Goal: Task Accomplishment & Management: Complete application form

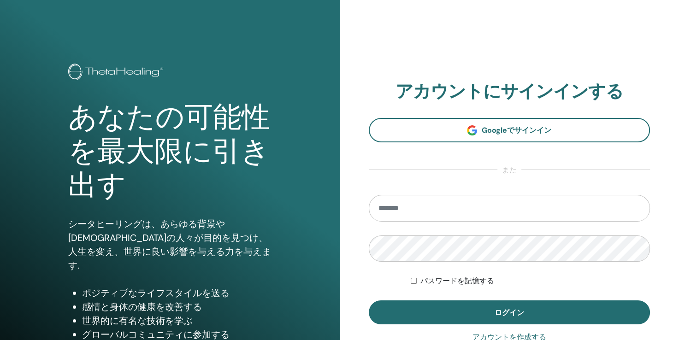
type input "**********"
click at [409, 279] on form "**********" at bounding box center [510, 260] width 282 height 130
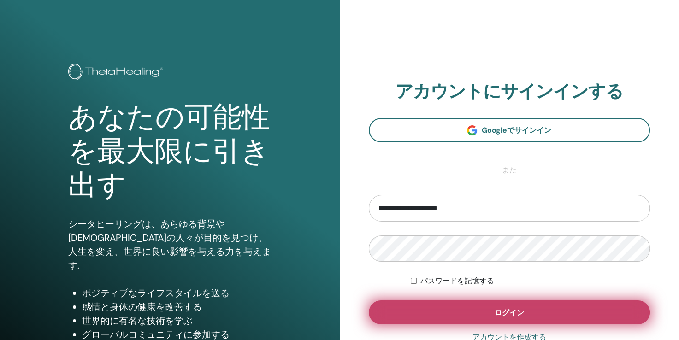
click at [436, 314] on button "ログイン" at bounding box center [510, 313] width 282 height 24
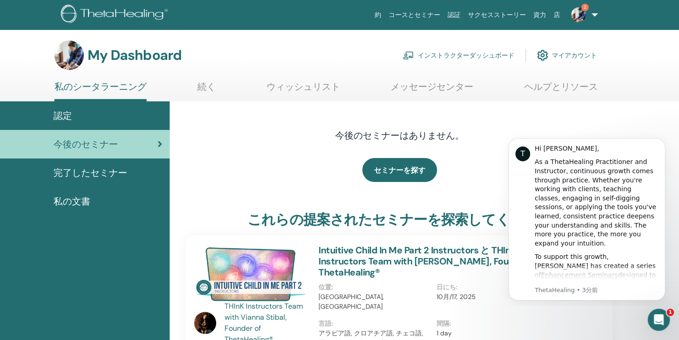
click at [129, 145] on div "今後のセミナー" at bounding box center [84, 144] width 155 height 14
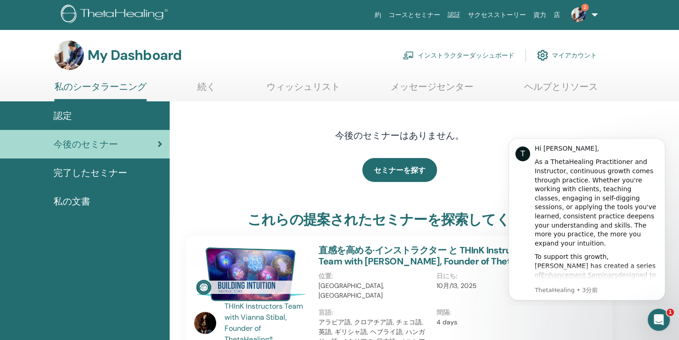
click at [145, 113] on div "認定" at bounding box center [84, 116] width 155 height 14
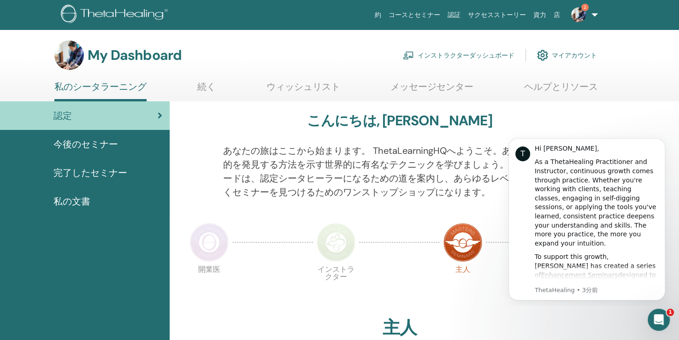
click at [443, 53] on link "インストラクターダッシュボード" at bounding box center [459, 55] width 112 height 20
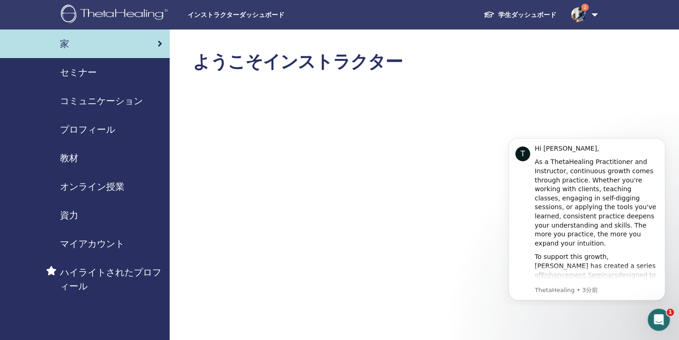
click at [76, 69] on span "セミナー" at bounding box center [78, 72] width 37 height 14
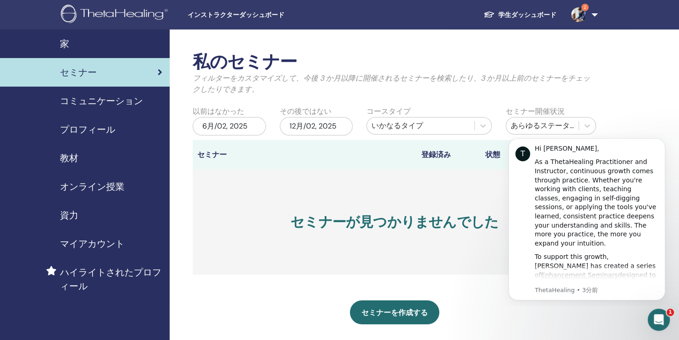
click at [124, 244] on div "マイアカウント" at bounding box center [84, 244] width 155 height 14
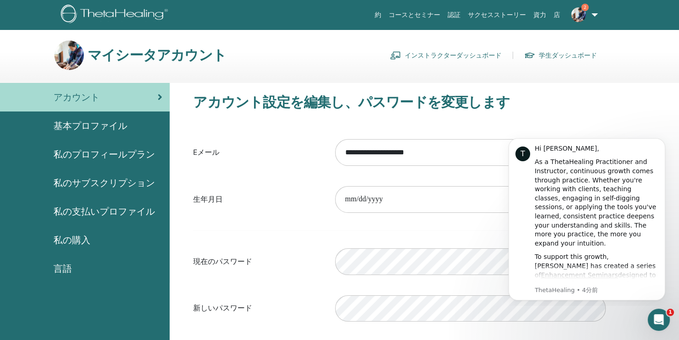
click at [586, 14] on span "2" at bounding box center [578, 14] width 22 height 7
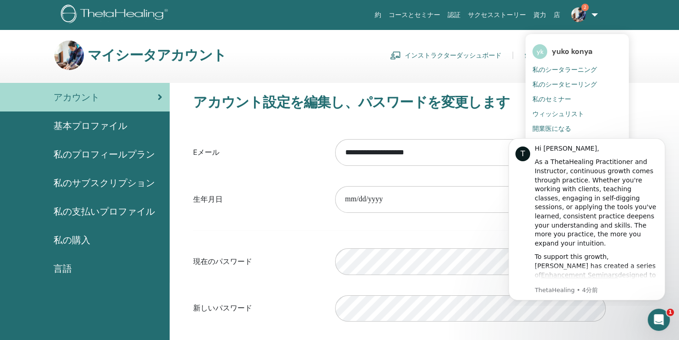
click at [559, 96] on span "私のセミナー" at bounding box center [551, 99] width 39 height 8
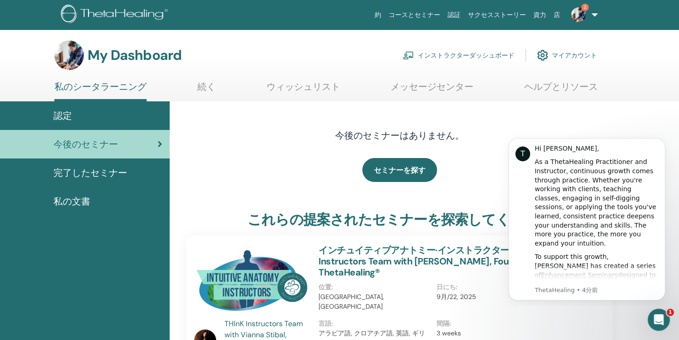
click at [557, 53] on link "マイアカウント" at bounding box center [567, 55] width 60 height 20
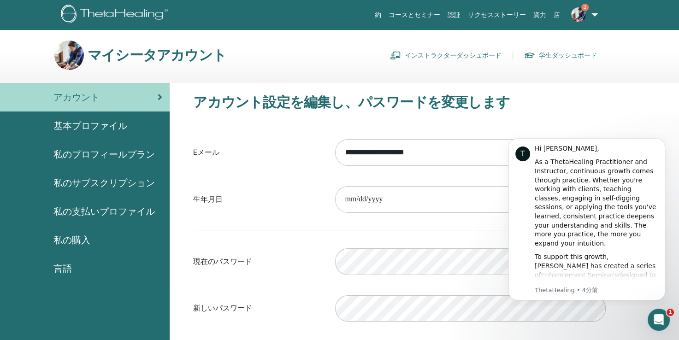
click at [500, 55] on link "インストラクターダッシュボード" at bounding box center [446, 55] width 112 height 15
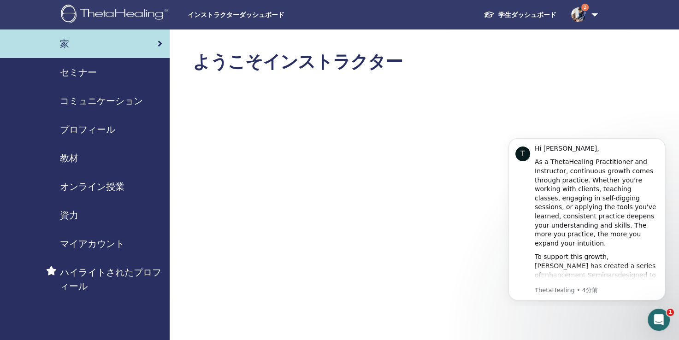
click at [571, 15] on span "2" at bounding box center [578, 14] width 22 height 7
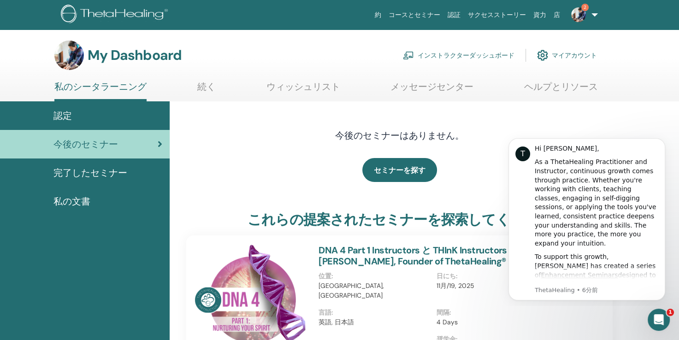
click at [102, 86] on link "私のシータラーニング" at bounding box center [100, 91] width 92 height 20
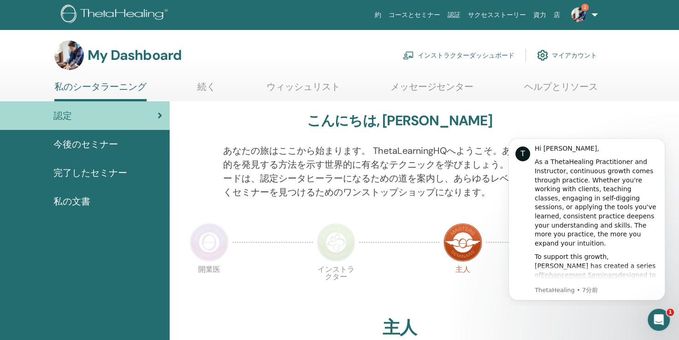
click at [593, 16] on link "2" at bounding box center [583, 15] width 38 height 30
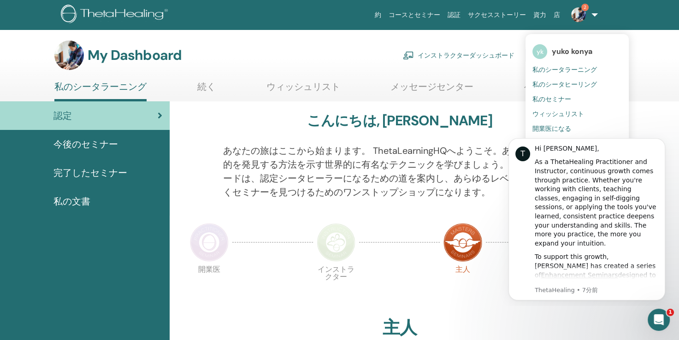
scroll to position [147, 0]
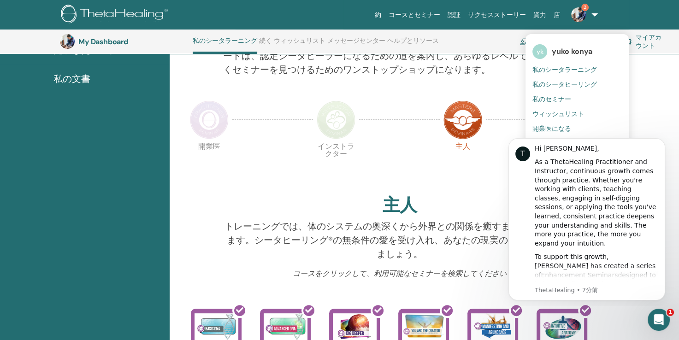
click at [549, 127] on span "開業医になる" at bounding box center [551, 128] width 39 height 8
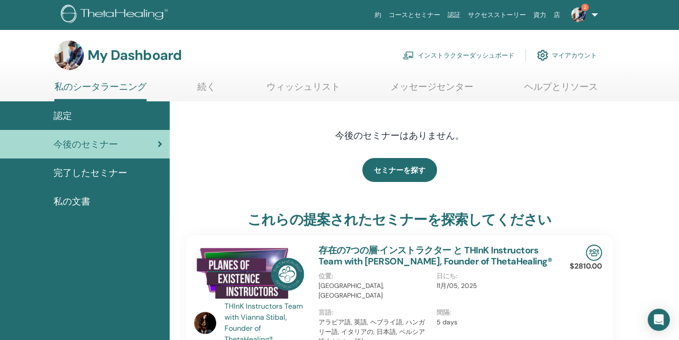
click at [98, 165] on link "完了したセミナー" at bounding box center [85, 173] width 170 height 29
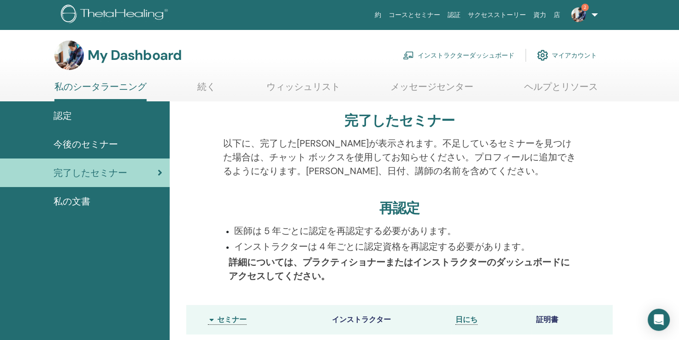
click at [552, 55] on link "マイアカウント" at bounding box center [567, 55] width 60 height 20
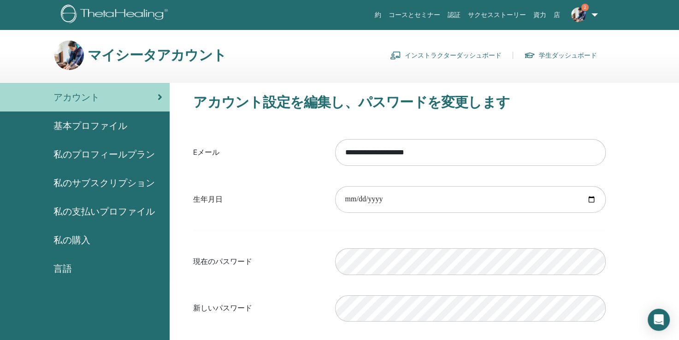
click at [73, 148] on span "私のプロフィールプラン" at bounding box center [103, 155] width 101 height 14
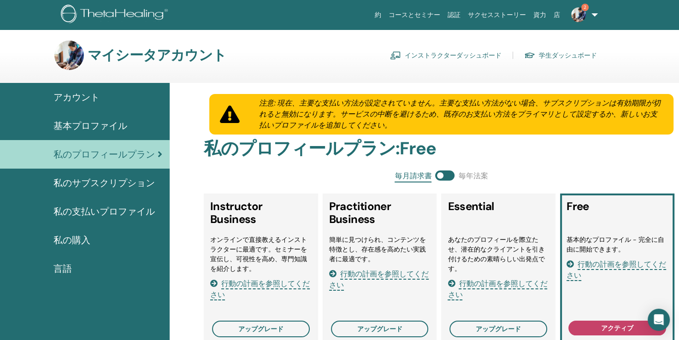
click at [597, 16] on link "2" at bounding box center [583, 15] width 38 height 30
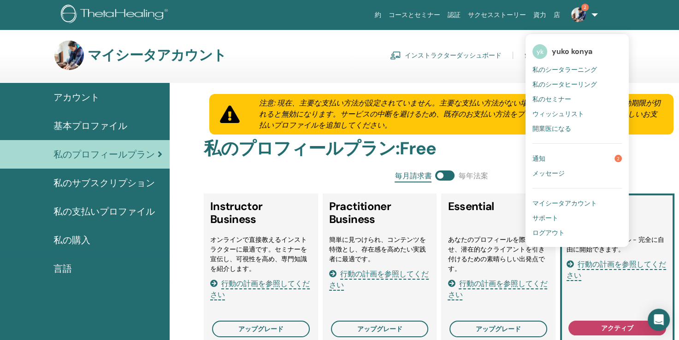
click at [558, 101] on span "私のセミナー" at bounding box center [551, 99] width 39 height 8
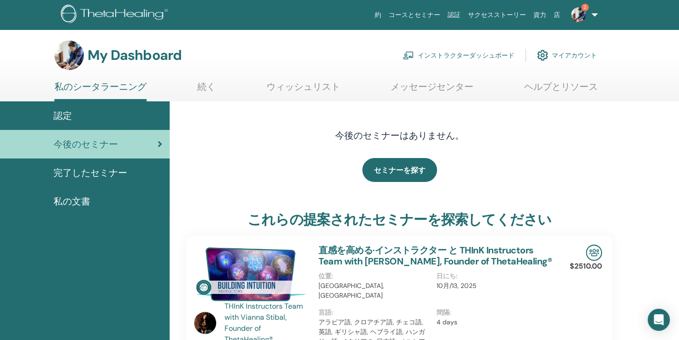
click at [461, 55] on link "インストラクターダッシュボード" at bounding box center [459, 55] width 112 height 20
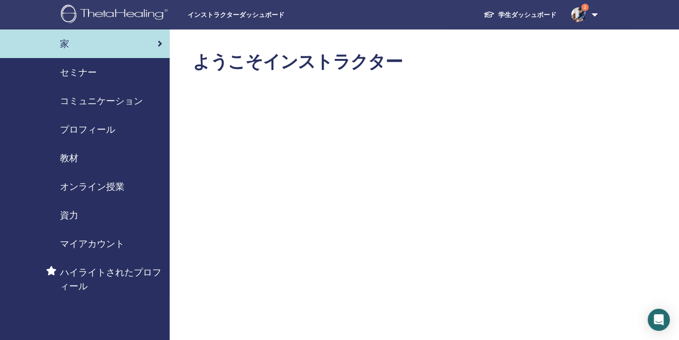
click at [81, 71] on span "セミナー" at bounding box center [78, 72] width 37 height 14
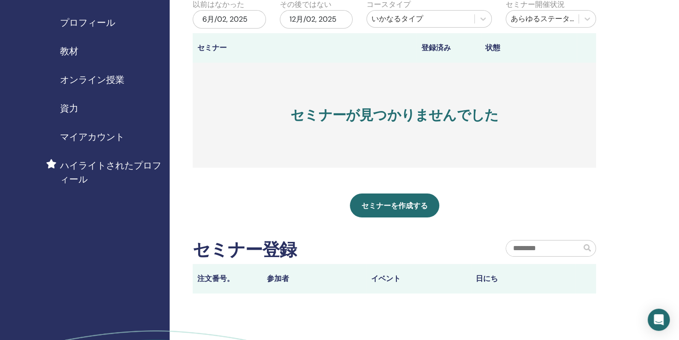
scroll to position [123, 0]
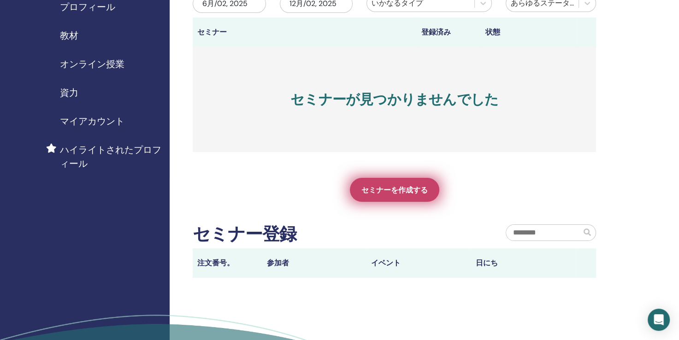
click at [418, 193] on span "セミナーを作成する" at bounding box center [394, 190] width 66 height 10
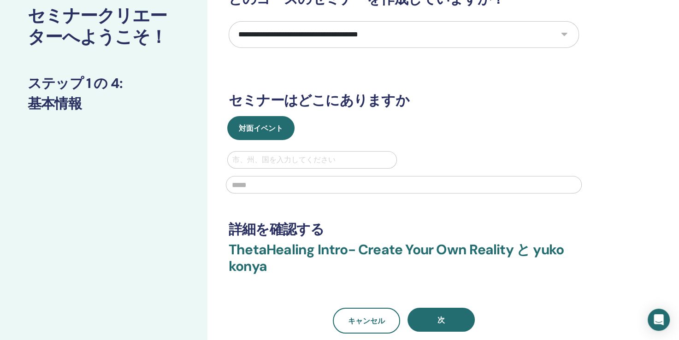
scroll to position [61, 0]
click at [278, 160] on div at bounding box center [312, 159] width 160 height 13
type input "*"
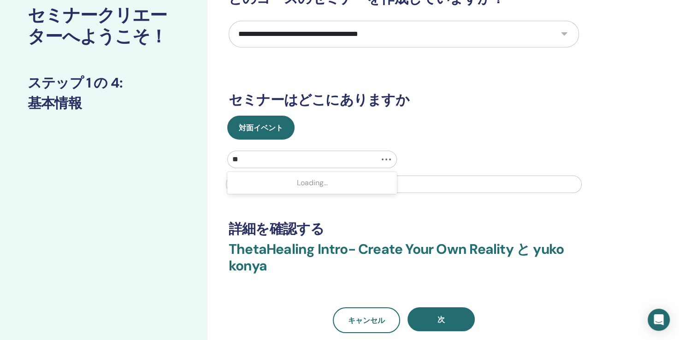
type input "*"
type input "**"
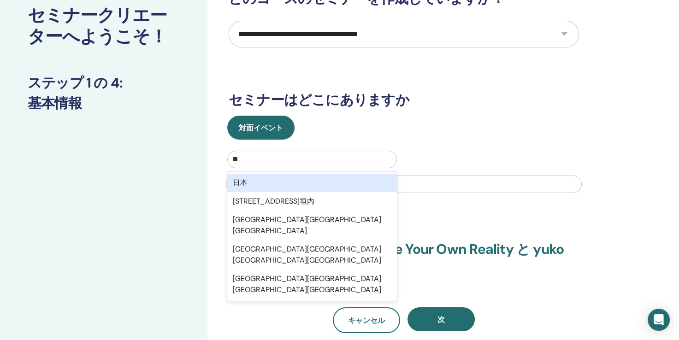
click at [277, 183] on div "日本" at bounding box center [312, 183] width 170 height 18
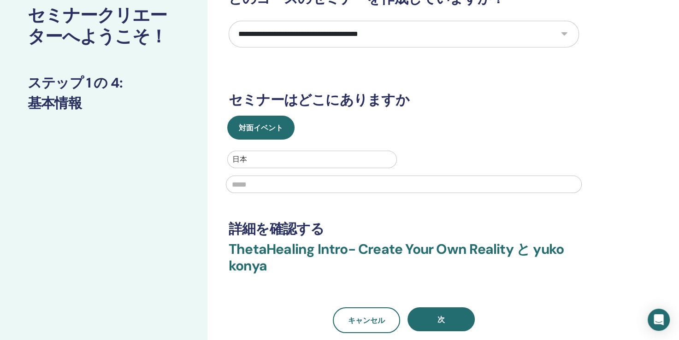
click at [253, 189] on input "text" at bounding box center [404, 185] width 356 height 18
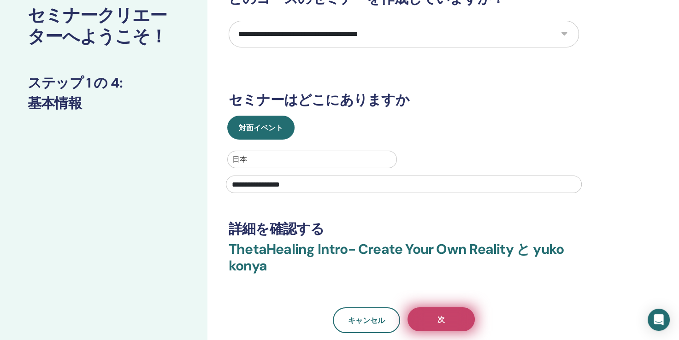
type input "**********"
click at [455, 318] on button "次" at bounding box center [441, 319] width 67 height 24
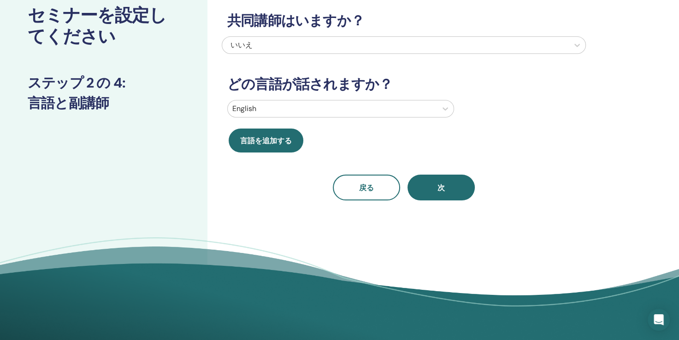
click at [256, 46] on div "いいえ" at bounding box center [369, 45] width 278 height 11
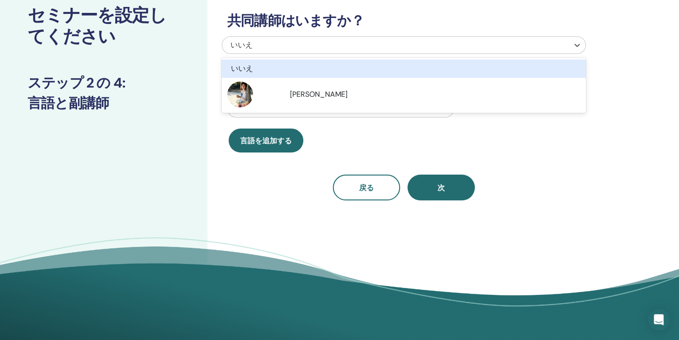
click at [257, 46] on div "いいえ" at bounding box center [369, 45] width 278 height 11
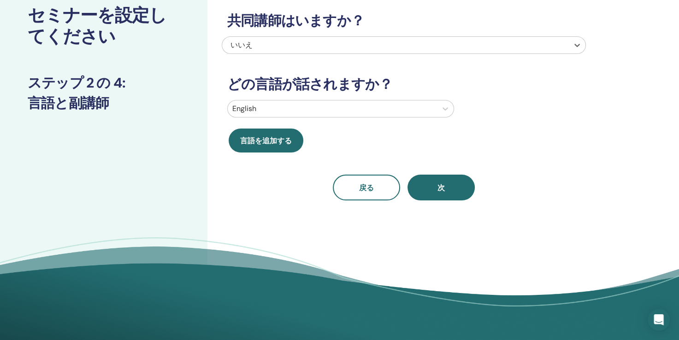
click at [319, 113] on div at bounding box center [332, 108] width 200 height 13
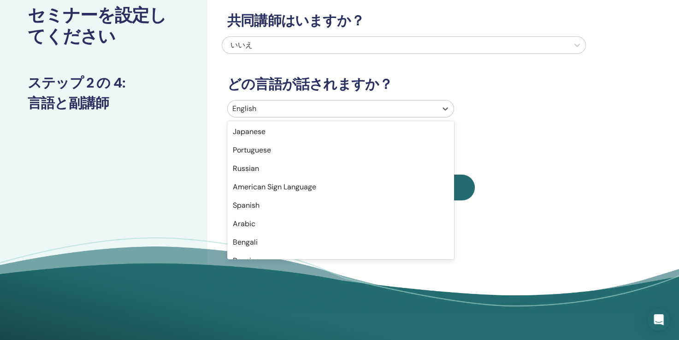
scroll to position [37, 0]
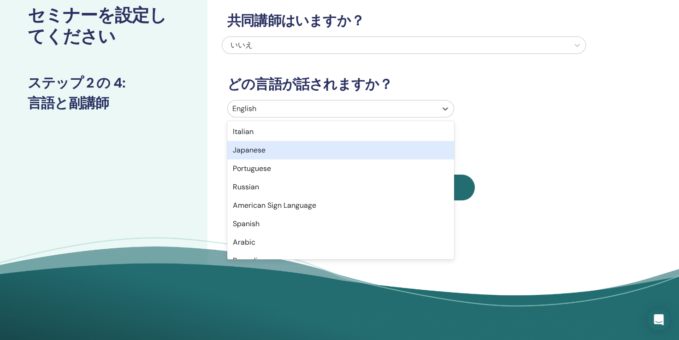
click at [334, 148] on div "Japanese" at bounding box center [340, 150] width 227 height 18
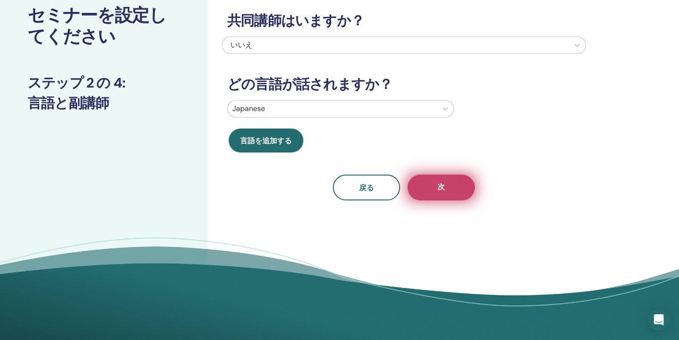
click at [426, 185] on button "次" at bounding box center [441, 188] width 67 height 26
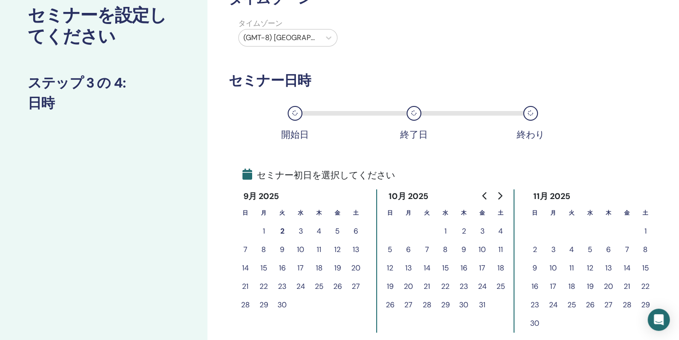
click at [279, 248] on button "9" at bounding box center [282, 250] width 18 height 18
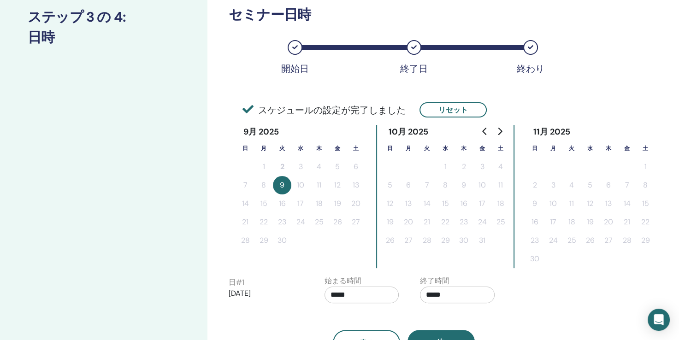
scroll to position [184, 0]
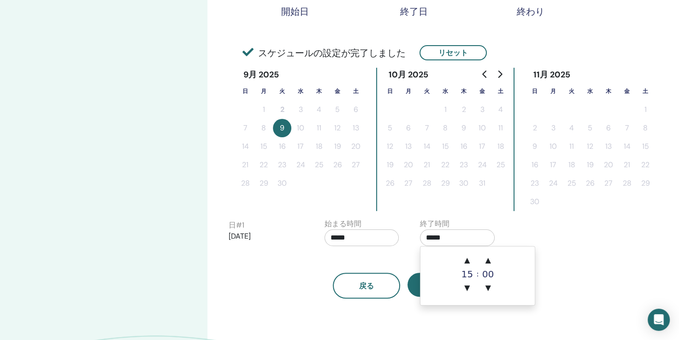
drag, startPoint x: 468, startPoint y: 242, endPoint x: 409, endPoint y: 232, distance: 60.0
click at [409, 232] on div "日 # 1 2025/09/09 始まる時間 ***** 終了時間 *****" at bounding box center [413, 235] width 383 height 32
click at [467, 287] on span "▼" at bounding box center [467, 288] width 18 height 18
click at [467, 263] on span "▲" at bounding box center [467, 260] width 18 height 18
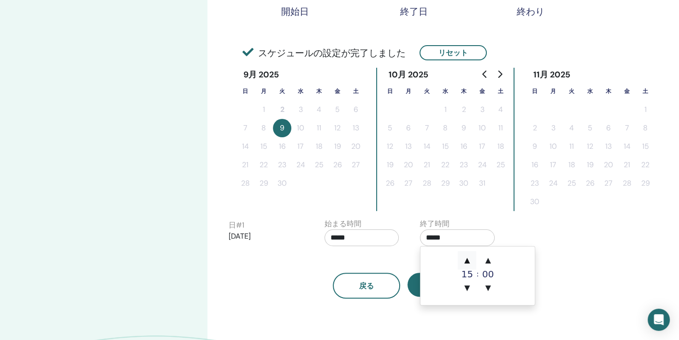
click at [467, 263] on span "▲" at bounding box center [467, 260] width 18 height 18
type input "*****"
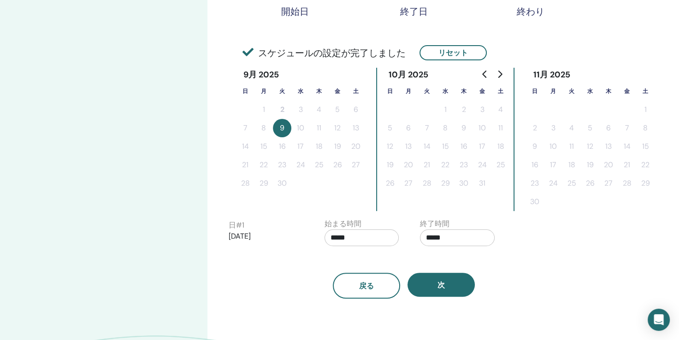
click at [413, 295] on div "次" at bounding box center [441, 286] width 67 height 26
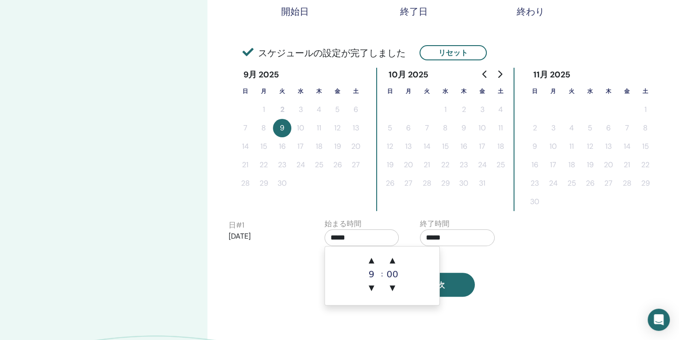
click at [361, 240] on input "*****" at bounding box center [362, 238] width 75 height 17
click at [372, 287] on span "▼" at bounding box center [371, 288] width 18 height 18
click at [371, 265] on span "▲" at bounding box center [371, 260] width 18 height 18
type input "*****"
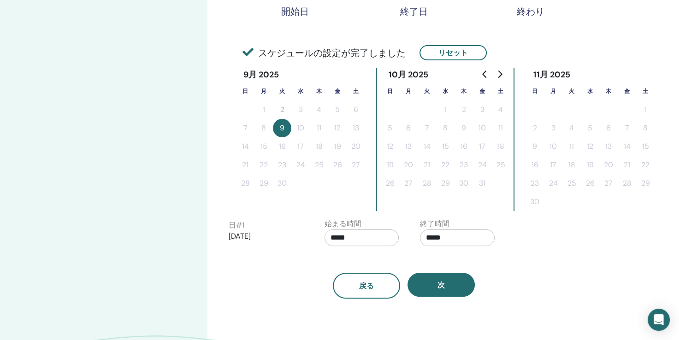
click at [566, 237] on div "日 # 1 2025/09/09 始まる時間 ***** 終了時間 *****" at bounding box center [413, 235] width 383 height 32
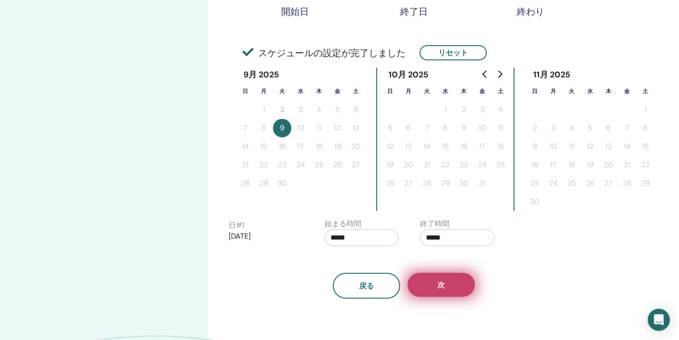
click at [451, 292] on button "次" at bounding box center [441, 285] width 67 height 24
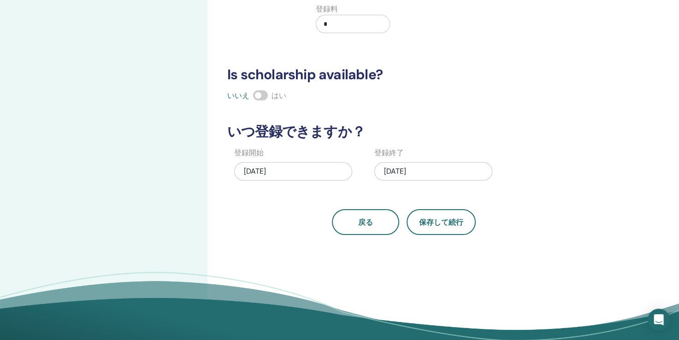
click at [318, 174] on div "[DATE]" at bounding box center [293, 171] width 118 height 18
click at [455, 222] on span "保存して続行" at bounding box center [441, 223] width 44 height 10
click at [444, 228] on button "保存して続行" at bounding box center [441, 222] width 69 height 26
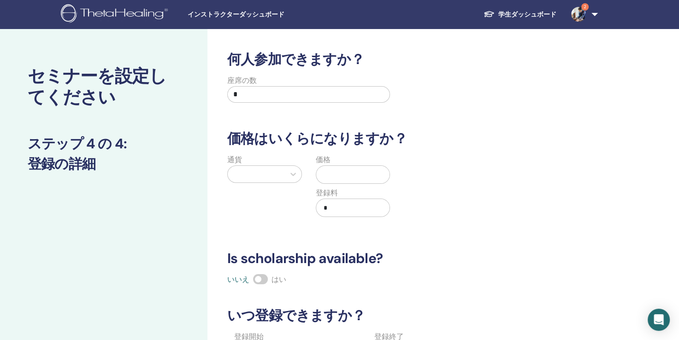
scroll to position [0, 0]
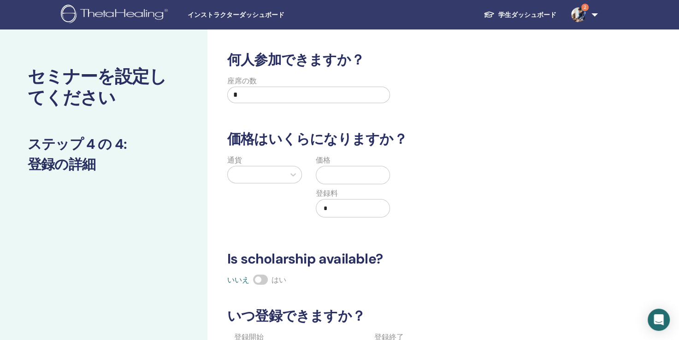
click at [347, 99] on input "*" at bounding box center [308, 95] width 163 height 17
type input "*"
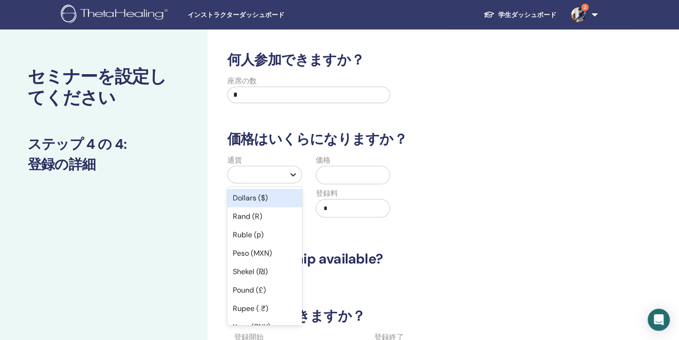
click at [292, 180] on div at bounding box center [293, 174] width 17 height 17
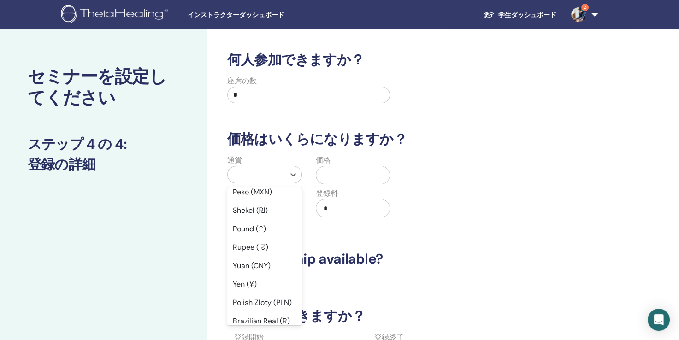
scroll to position [123, 0]
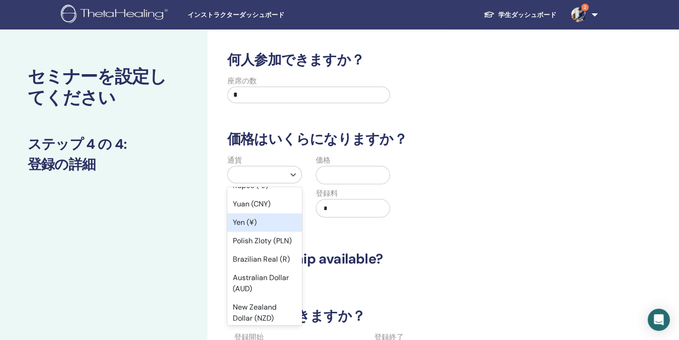
click at [253, 221] on div "Yen (¥)" at bounding box center [264, 222] width 75 height 18
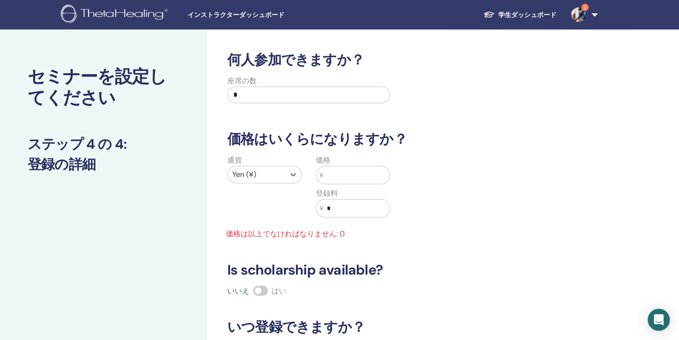
click at [336, 166] on input "text" at bounding box center [356, 175] width 66 height 18
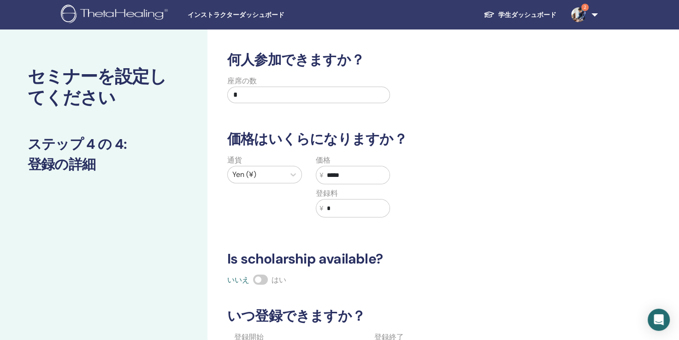
type input "*****"
click at [427, 207] on div "通貨 Yen (¥) 価格 ¥ ***** 登録料 ¥ *" at bounding box center [397, 192] width 364 height 74
click at [302, 286] on div "何人参加できますか？ 座席の数 * 価格はいくらになりますか？ 通貨 Yen (¥) 価格 ¥ ***** 登録料 ¥ * Is scholarship av…" at bounding box center [404, 236] width 364 height 368
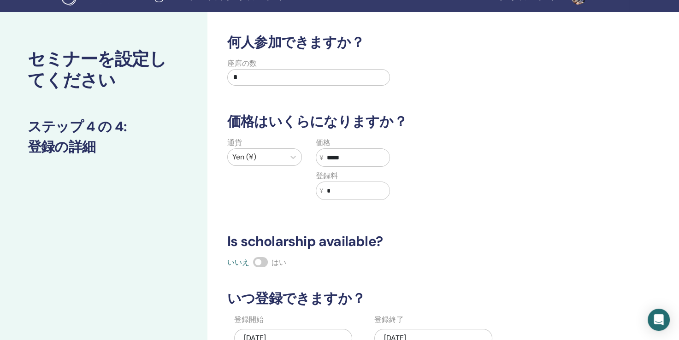
scroll to position [0, 0]
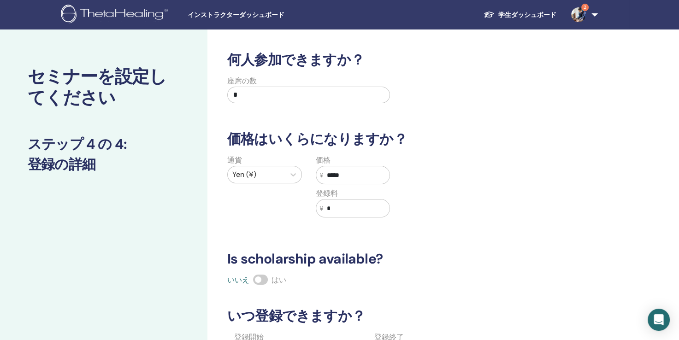
click at [262, 279] on span at bounding box center [260, 280] width 15 height 10
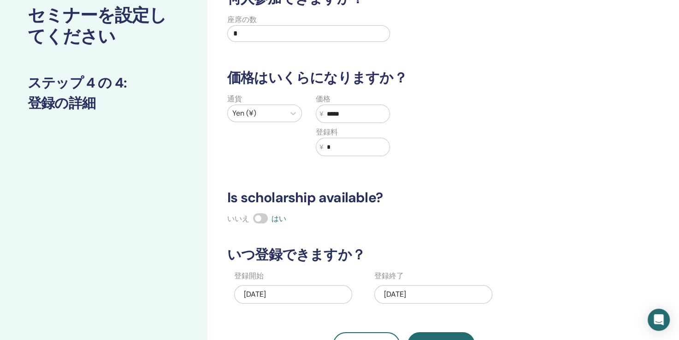
click at [259, 214] on span at bounding box center [260, 218] width 15 height 10
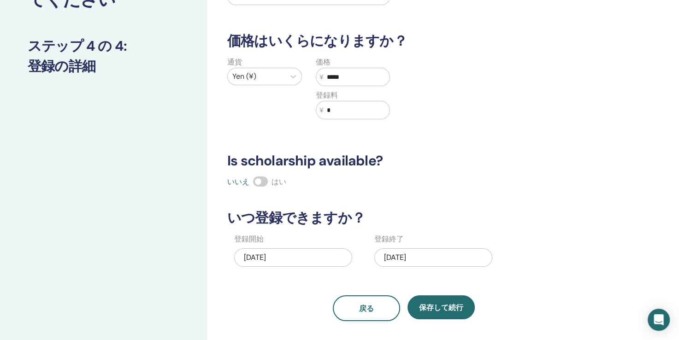
scroll to position [123, 0]
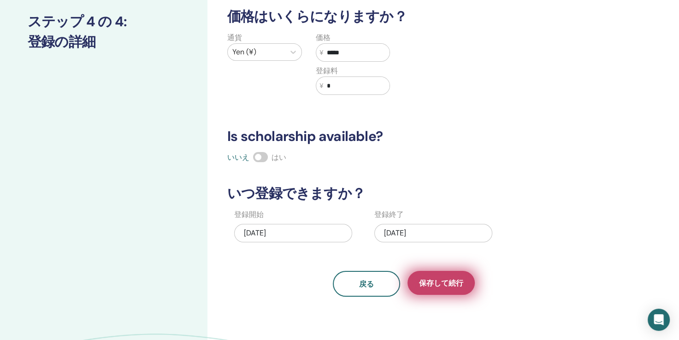
click at [441, 283] on span "保存して続行" at bounding box center [441, 283] width 44 height 10
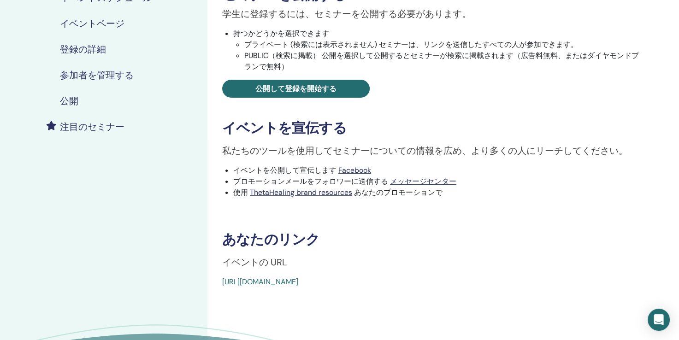
scroll to position [184, 0]
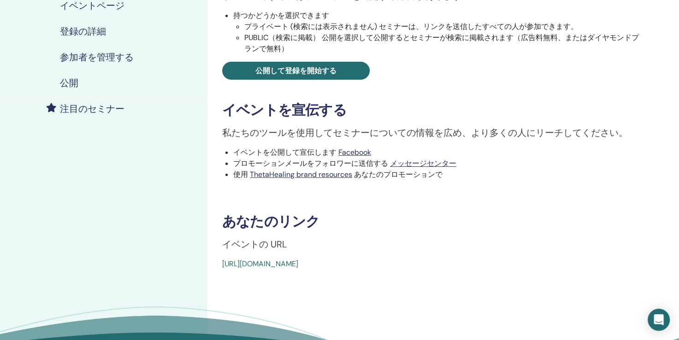
click at [298, 261] on link "https://www.thetahealing.com/seminar-376334-details.html" at bounding box center [260, 264] width 76 height 10
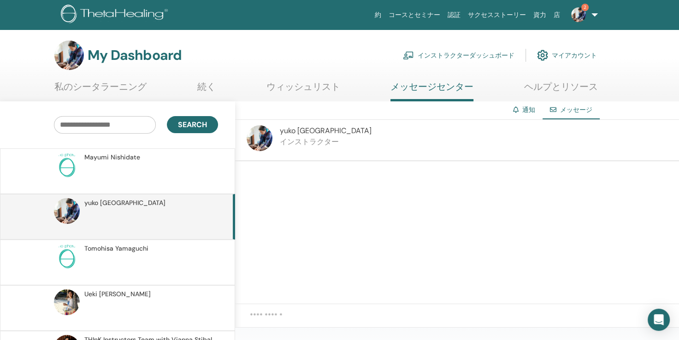
click at [302, 136] on p "インストラクター" at bounding box center [326, 141] width 92 height 11
click at [301, 141] on p "インストラクター" at bounding box center [326, 141] width 92 height 11
drag, startPoint x: 301, startPoint y: 141, endPoint x: 266, endPoint y: 136, distance: 35.8
click at [266, 136] on img at bounding box center [260, 138] width 26 height 26
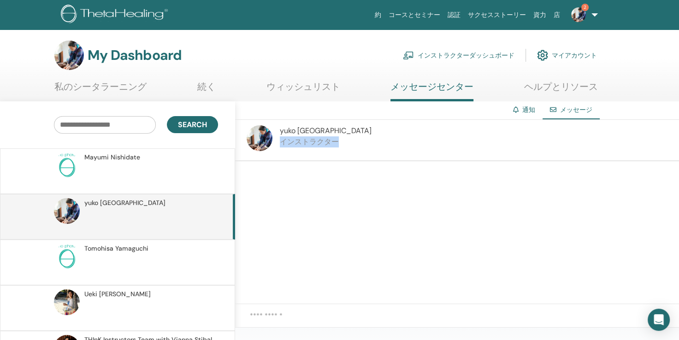
click at [266, 136] on img at bounding box center [260, 138] width 26 height 26
click at [132, 205] on div "yuko konya" at bounding box center [149, 203] width 131 height 10
click at [572, 58] on link "マイアカウント" at bounding box center [567, 55] width 60 height 20
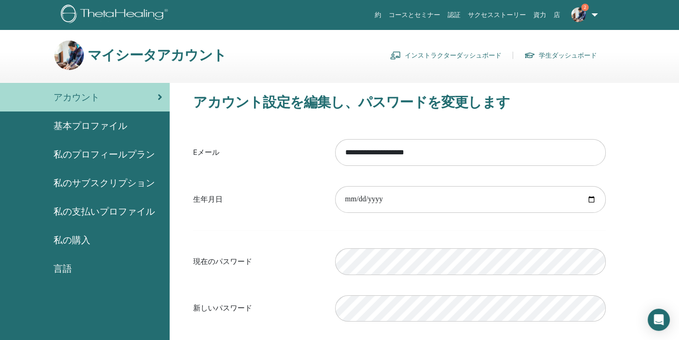
click at [450, 62] on link "インストラクターダッシュボード" at bounding box center [446, 55] width 112 height 15
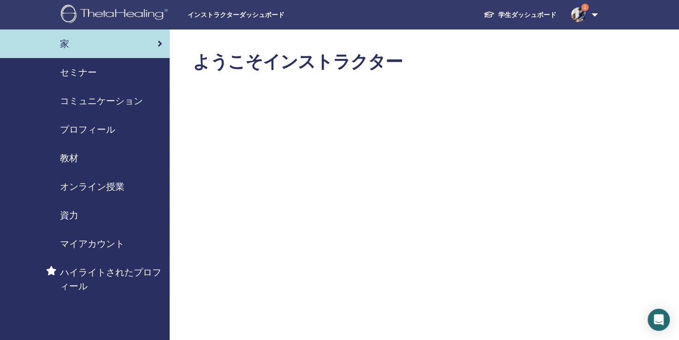
click at [76, 71] on span "セミナー" at bounding box center [78, 72] width 37 height 14
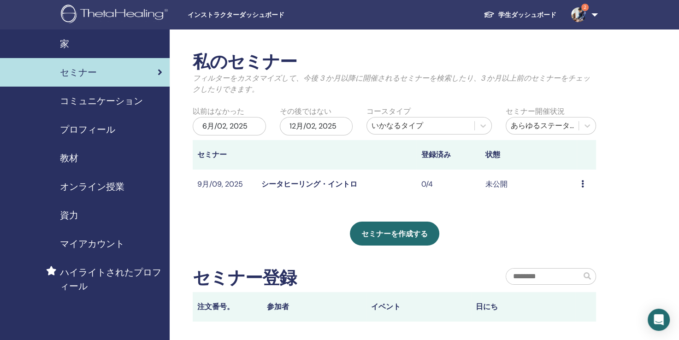
click at [220, 185] on td "9月/09, 2025" at bounding box center [225, 185] width 64 height 30
click at [582, 181] on icon at bounding box center [582, 183] width 3 height 7
click at [573, 233] on p "キャンセル" at bounding box center [577, 230] width 37 height 11
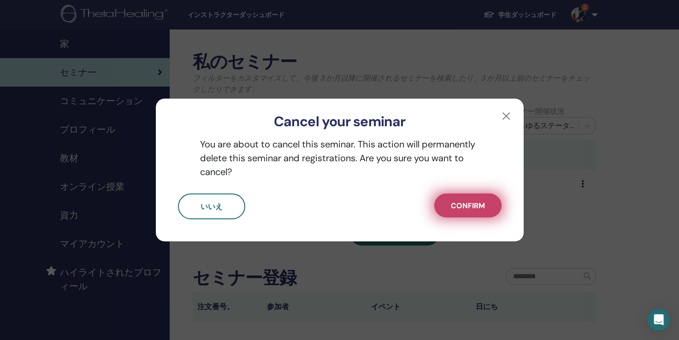
click at [472, 208] on span "Confirm" at bounding box center [468, 206] width 34 height 10
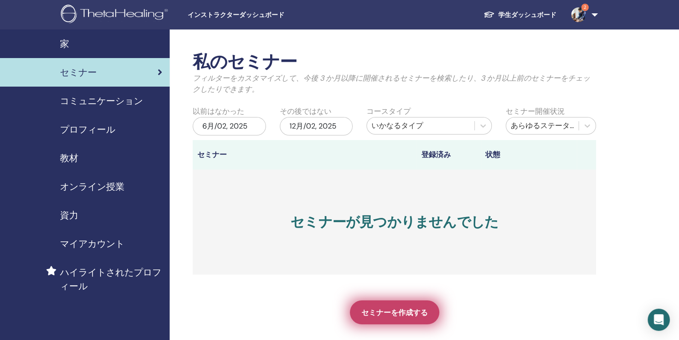
click at [390, 304] on link "セミナーを作成する" at bounding box center [394, 313] width 89 height 24
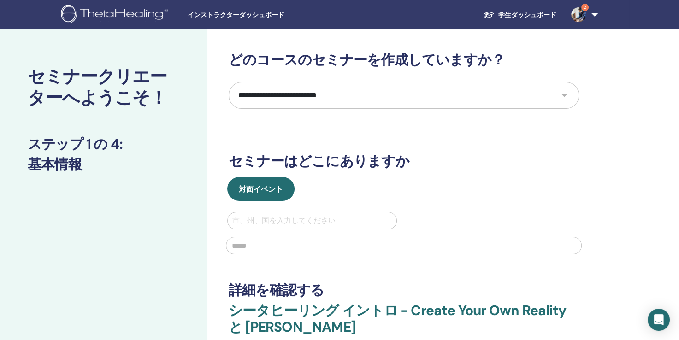
click at [433, 97] on select "**********" at bounding box center [404, 95] width 350 height 27
select select "*"
click at [229, 82] on select "**********" at bounding box center [404, 95] width 350 height 27
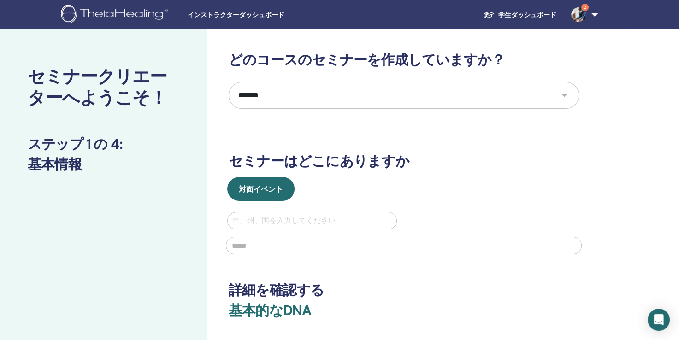
click at [426, 147] on div "**********" at bounding box center [404, 215] width 350 height 326
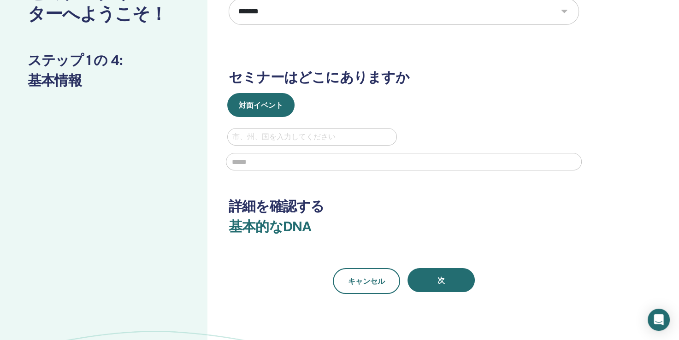
scroll to position [123, 0]
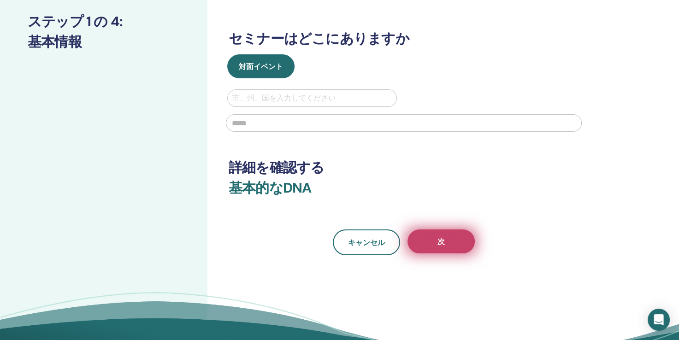
click at [447, 241] on button "次" at bounding box center [441, 242] width 67 height 24
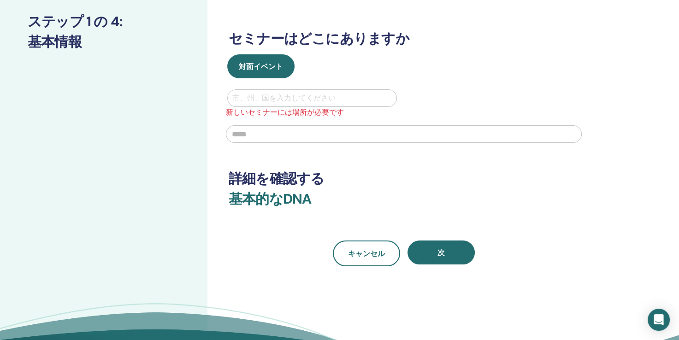
click at [287, 98] on div at bounding box center [312, 98] width 160 height 13
type input "*"
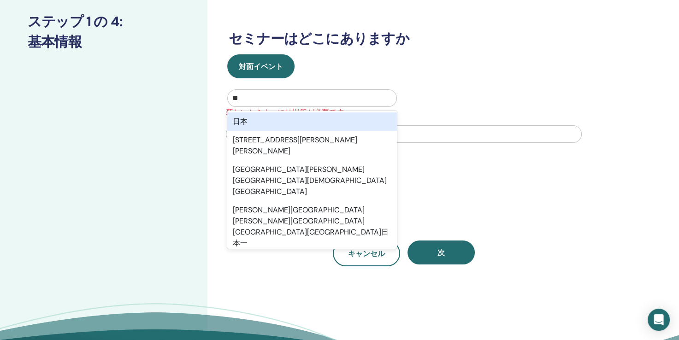
type input "**"
click at [426, 79] on div "対面イベント オプション日本に焦点を当て、1/5。5 検索語 日本 で検索結果が公開されました。上と下を使用してオプションを選択し、Enter キーを押して現…" at bounding box center [404, 101] width 364 height 94
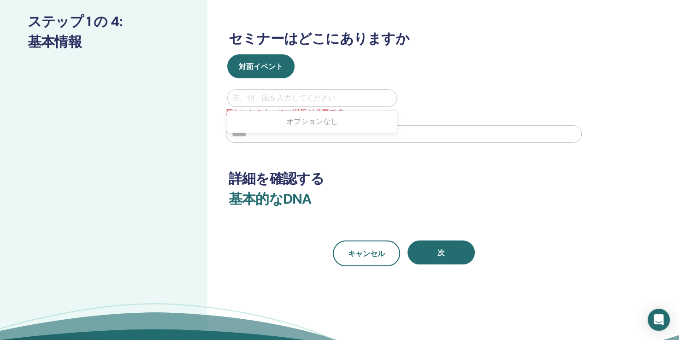
click at [253, 95] on div at bounding box center [312, 98] width 160 height 13
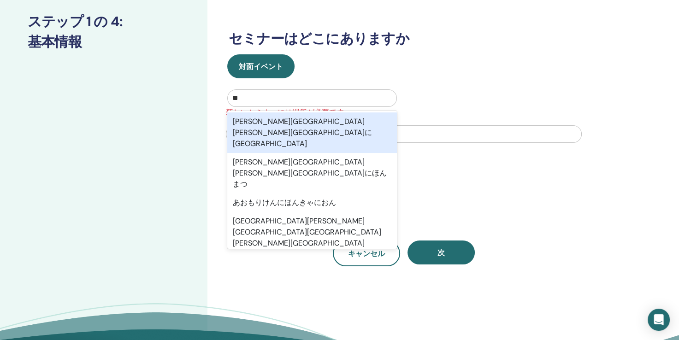
type input "**"
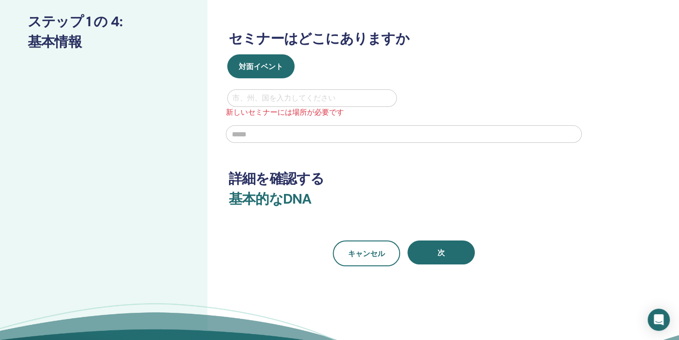
click at [443, 77] on div "対面イベント" at bounding box center [404, 66] width 364 height 24
click at [259, 96] on div at bounding box center [312, 98] width 160 height 13
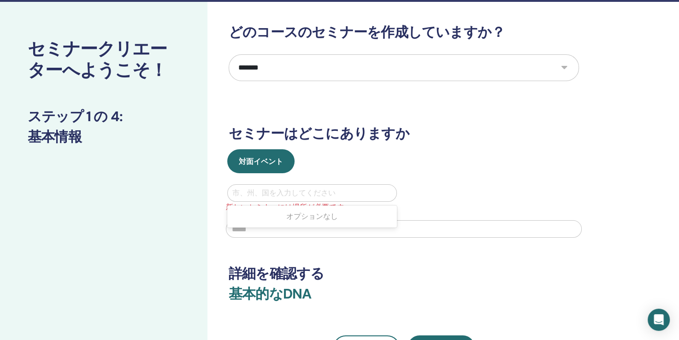
scroll to position [61, 0]
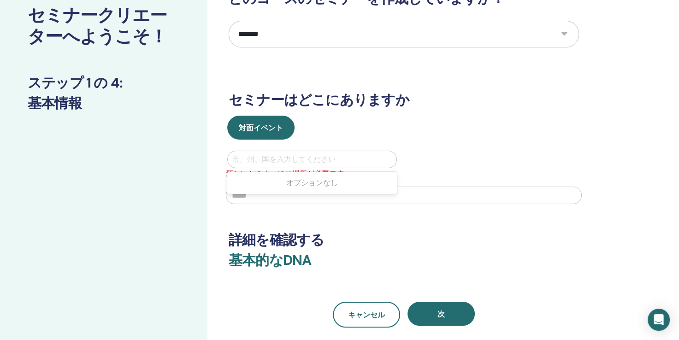
click at [285, 160] on div at bounding box center [312, 159] width 160 height 13
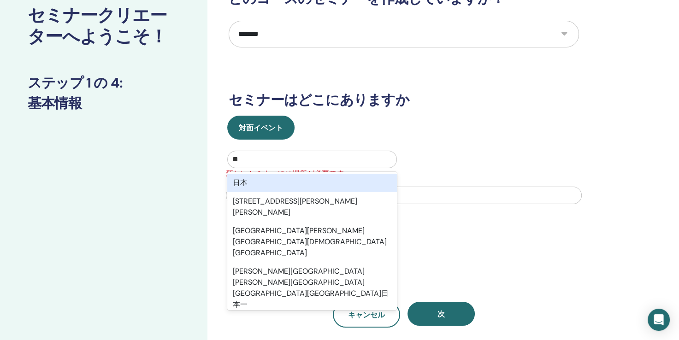
type input "**"
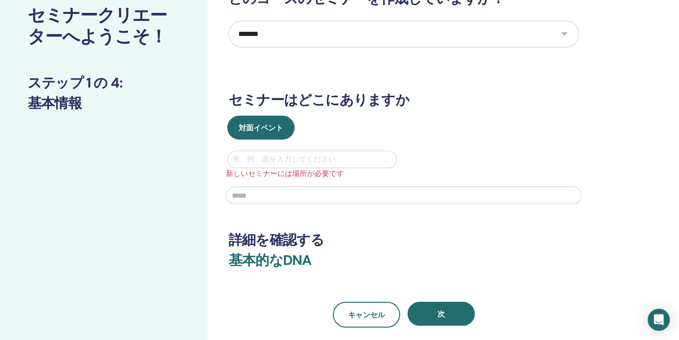
click at [473, 107] on h3 "セミナーはどこにありますか" at bounding box center [404, 100] width 350 height 17
click at [343, 158] on div at bounding box center [312, 159] width 160 height 13
click at [313, 187] on div "オプションなし" at bounding box center [312, 183] width 170 height 18
click at [295, 156] on div at bounding box center [312, 159] width 160 height 13
click at [356, 155] on div at bounding box center [312, 159] width 160 height 13
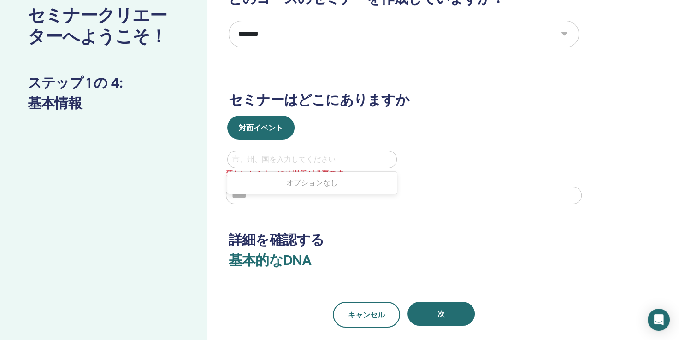
click at [361, 164] on div at bounding box center [312, 159] width 160 height 13
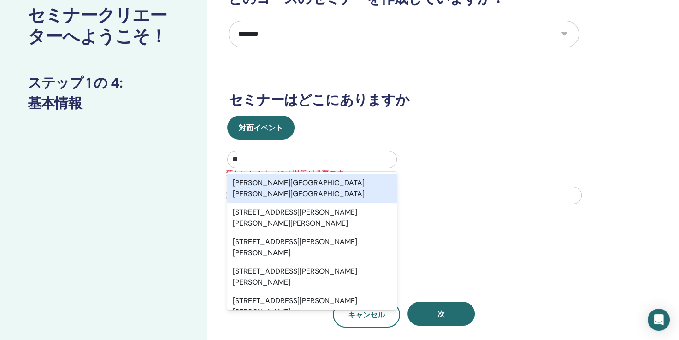
type input "**"
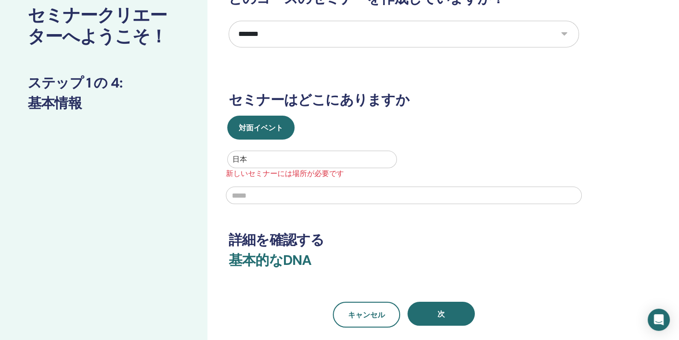
click at [330, 199] on input "text" at bounding box center [404, 196] width 356 height 18
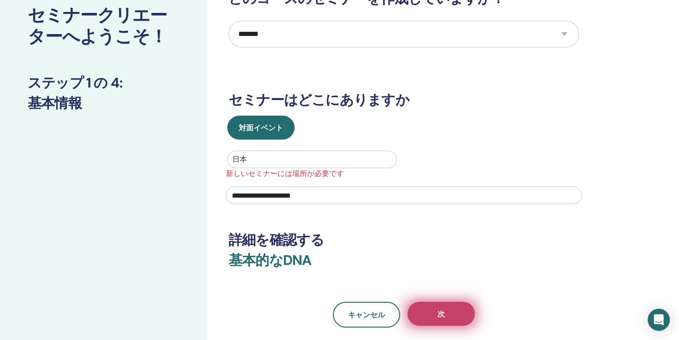
type input "**********"
click at [442, 313] on span "次" at bounding box center [440, 314] width 7 height 10
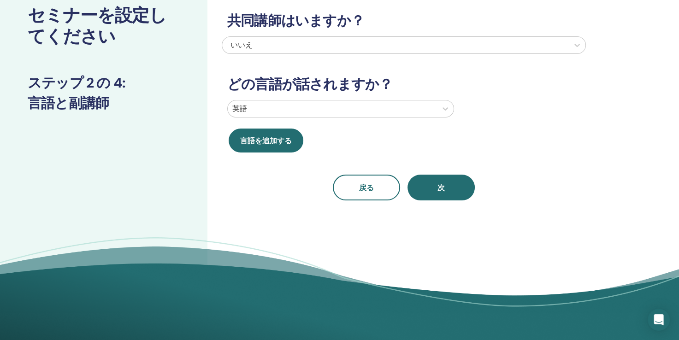
click at [289, 106] on div at bounding box center [332, 108] width 200 height 13
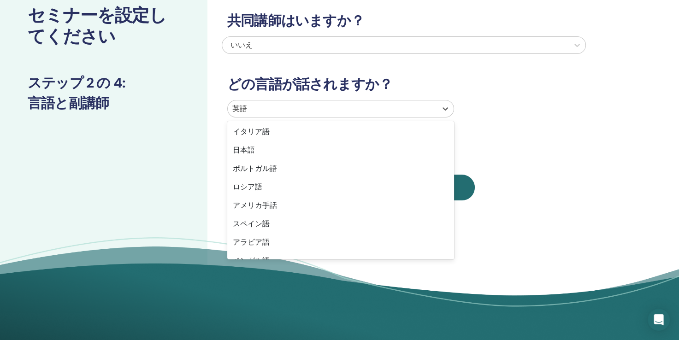
scroll to position [19, 0]
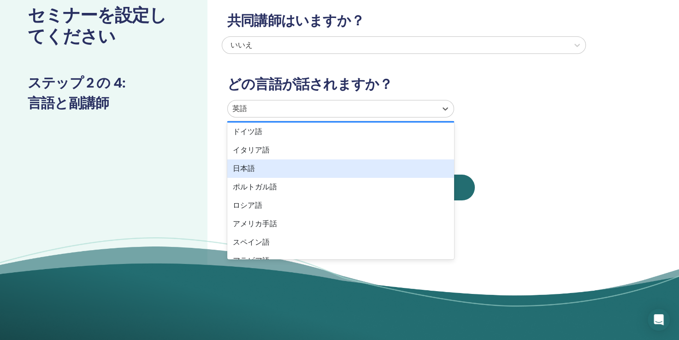
click at [357, 166] on div "日本語" at bounding box center [340, 169] width 227 height 18
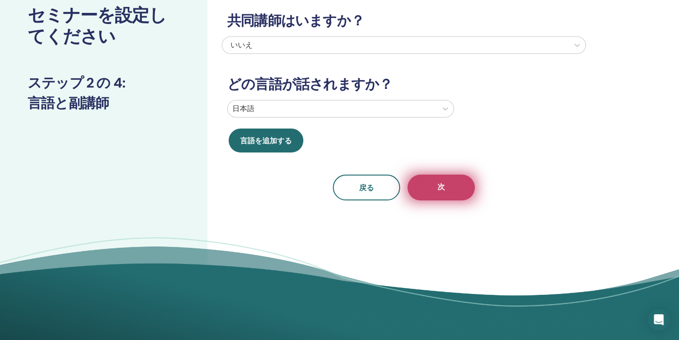
click at [461, 185] on button "次" at bounding box center [441, 188] width 67 height 26
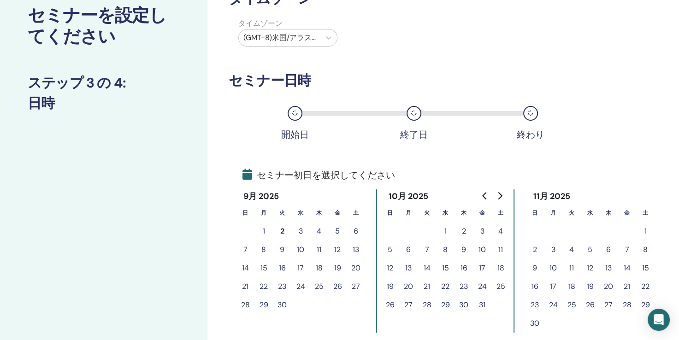
click at [280, 249] on button "9" at bounding box center [282, 250] width 18 height 18
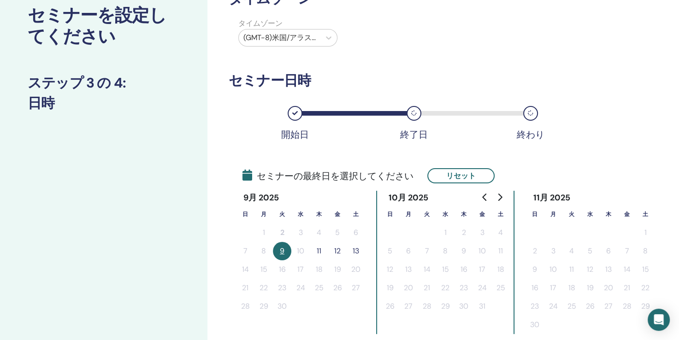
click at [320, 250] on button "11" at bounding box center [319, 251] width 18 height 18
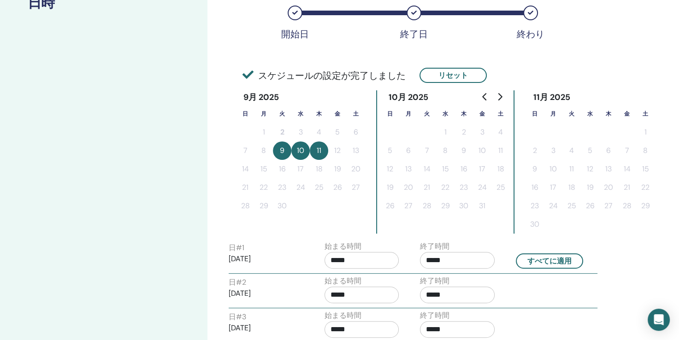
scroll to position [246, 0]
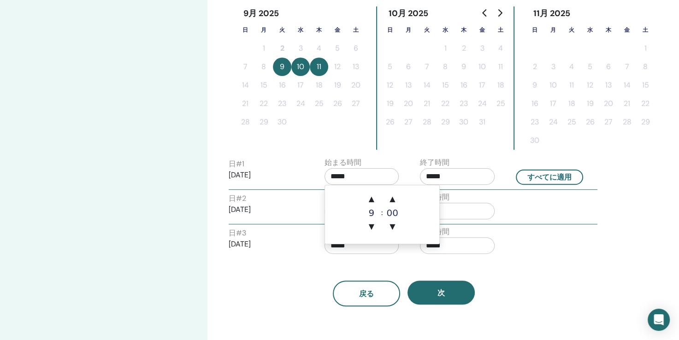
click at [361, 178] on input "*****" at bounding box center [362, 176] width 75 height 17
click at [372, 199] on span "▲" at bounding box center [371, 199] width 18 height 18
type input "*****"
click at [436, 177] on input "*****" at bounding box center [457, 176] width 75 height 17
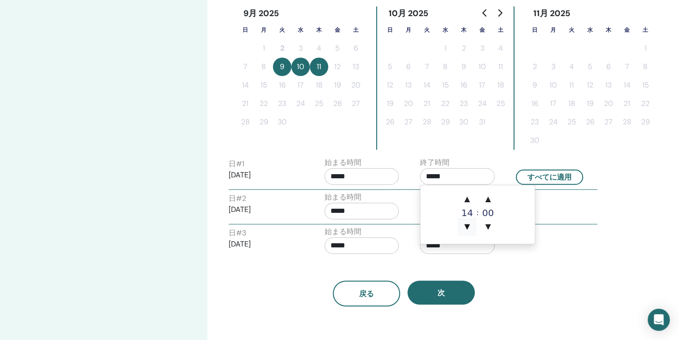
click at [470, 228] on span "▼" at bounding box center [467, 227] width 18 height 18
click at [468, 198] on span "▲" at bounding box center [467, 199] width 18 height 18
click at [467, 198] on span "▲" at bounding box center [467, 199] width 18 height 18
type input "*****"
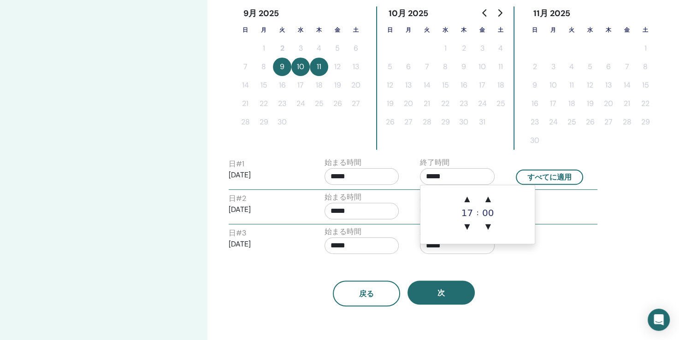
click at [357, 214] on input "*****" at bounding box center [362, 211] width 75 height 17
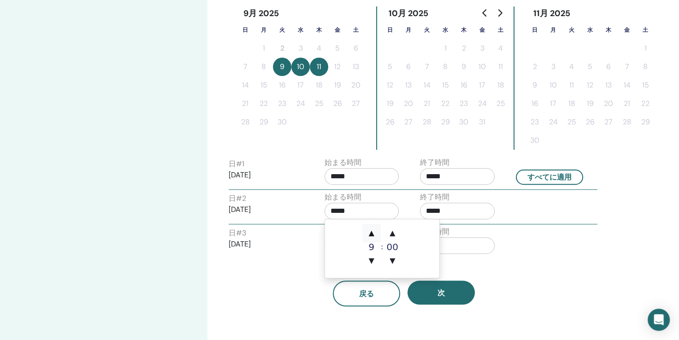
click at [373, 235] on span "▲" at bounding box center [371, 233] width 18 height 18
type input "*****"
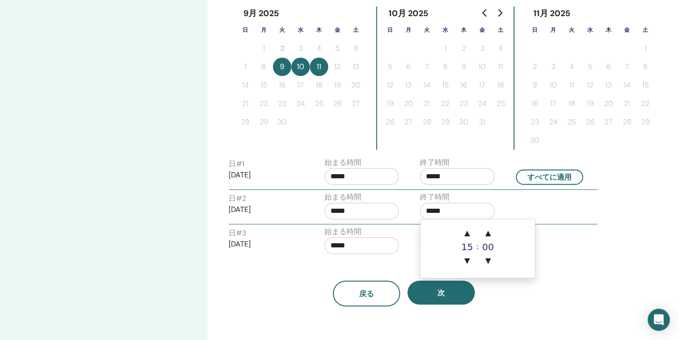
click at [456, 206] on input "*****" at bounding box center [457, 211] width 75 height 17
click at [468, 236] on span "▲" at bounding box center [467, 233] width 18 height 18
type input "*****"
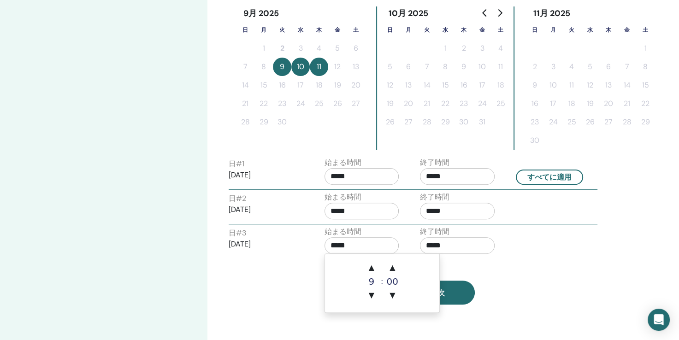
drag, startPoint x: 382, startPoint y: 246, endPoint x: 388, endPoint y: 242, distance: 7.2
click at [384, 246] on input "*****" at bounding box center [362, 245] width 75 height 17
click at [370, 270] on span "▲" at bounding box center [371, 268] width 18 height 18
type input "*****"
click at [462, 247] on input "*****" at bounding box center [457, 245] width 75 height 17
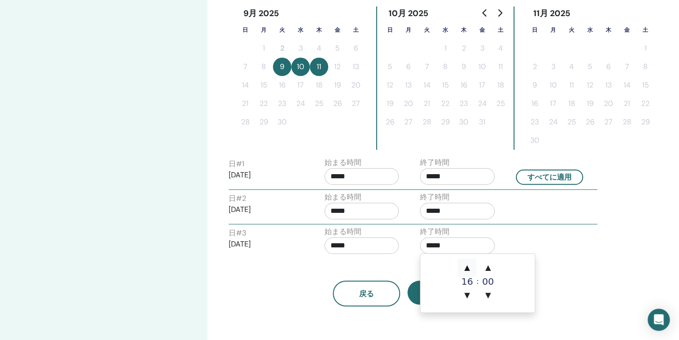
click at [468, 270] on span "▲" at bounding box center [467, 268] width 18 height 18
type input "*****"
click at [481, 230] on div "終了時間 *****" at bounding box center [457, 242] width 75 height 32
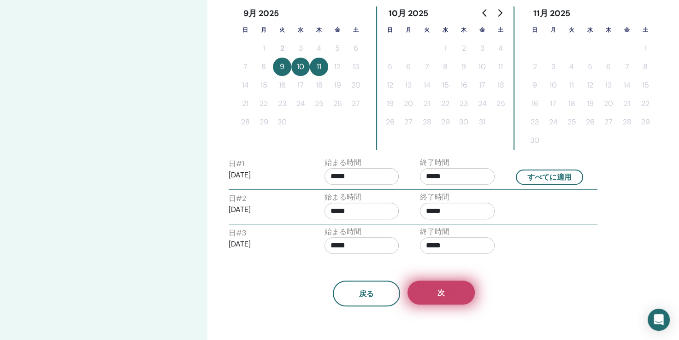
click at [457, 289] on button "次" at bounding box center [441, 293] width 67 height 24
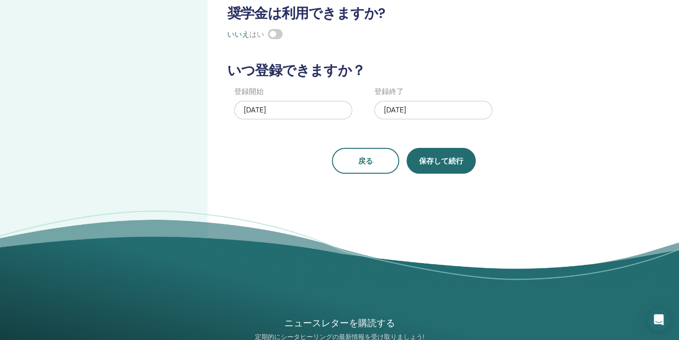
click at [447, 166] on button "保存して続行" at bounding box center [441, 161] width 69 height 26
click at [433, 164] on span "保存して続行" at bounding box center [441, 161] width 44 height 10
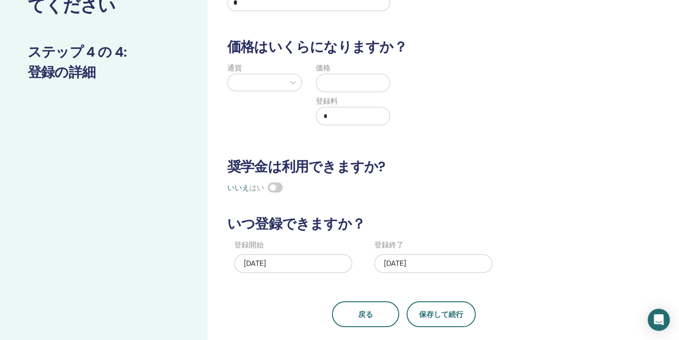
scroll to position [0, 0]
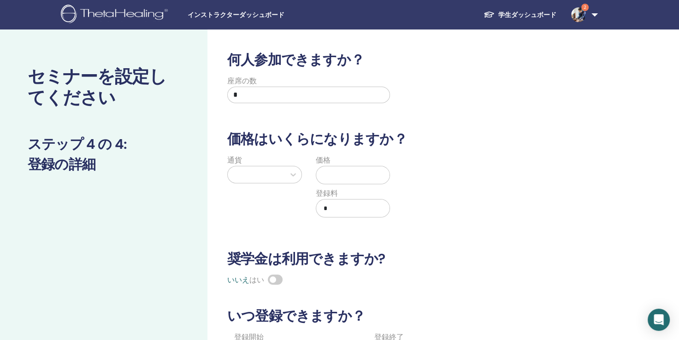
click at [253, 94] on input "*" at bounding box center [308, 95] width 163 height 17
type input "*"
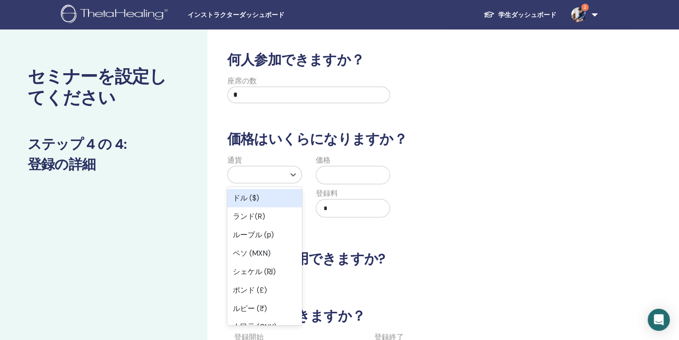
click at [280, 181] on div at bounding box center [256, 174] width 57 height 17
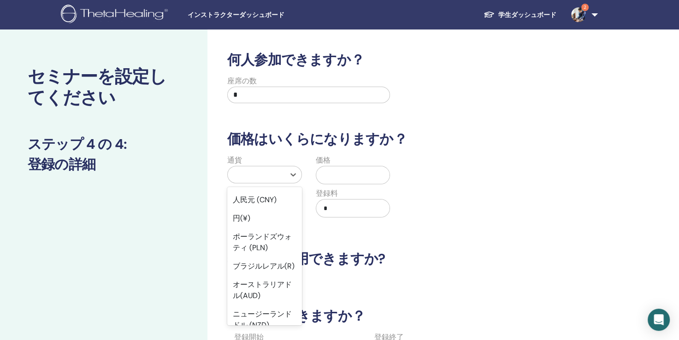
scroll to position [109, 0]
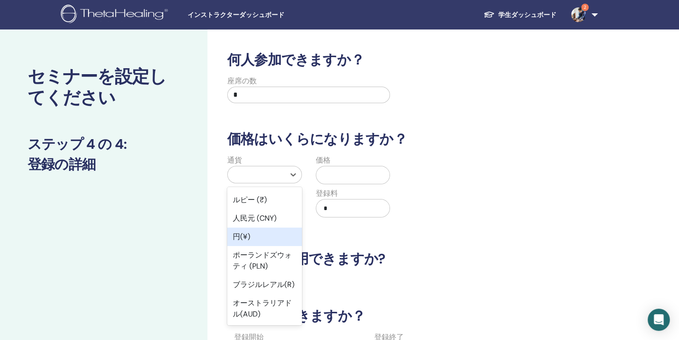
click at [272, 229] on div "円(¥)" at bounding box center [264, 237] width 75 height 18
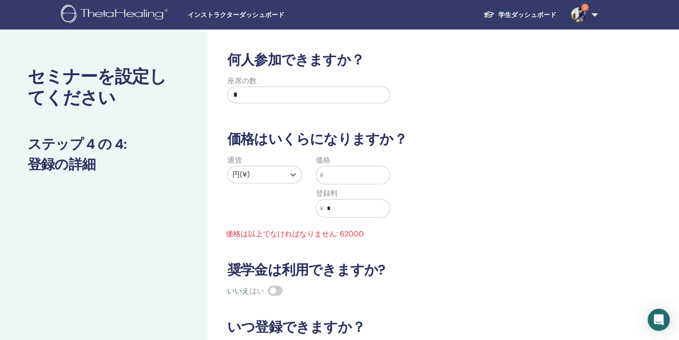
click at [336, 171] on input "text" at bounding box center [356, 175] width 66 height 18
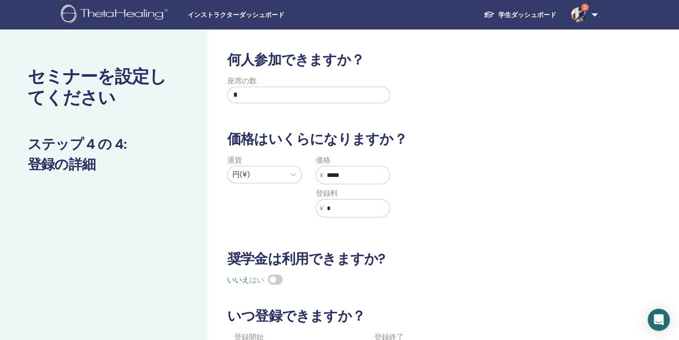
type input "*****"
click at [377, 159] on div "価格 ¥ *****" at bounding box center [353, 170] width 75 height 30
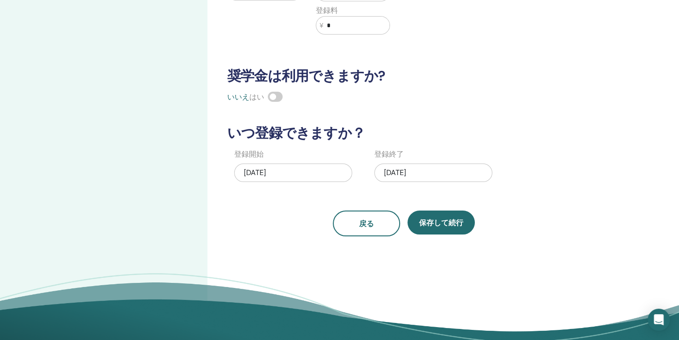
scroll to position [184, 0]
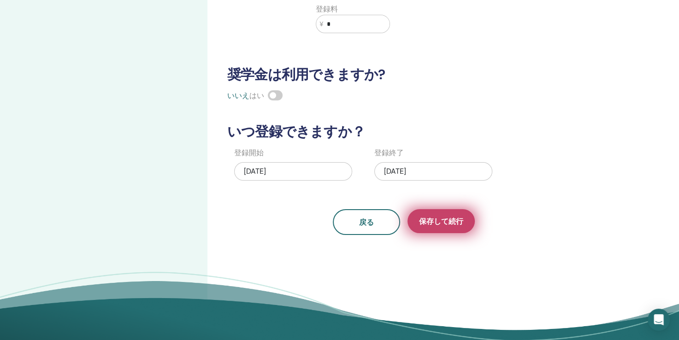
click at [446, 219] on span "保存して続行" at bounding box center [441, 222] width 44 height 10
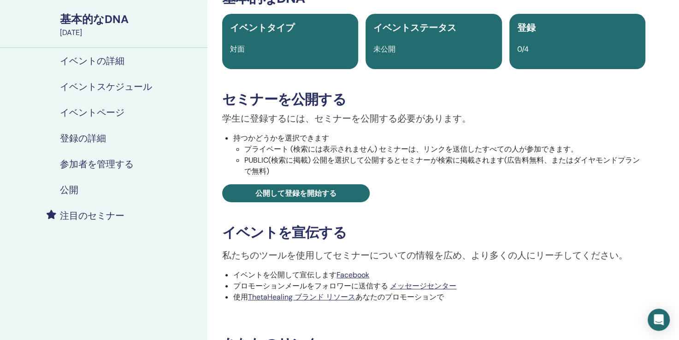
scroll to position [61, 0]
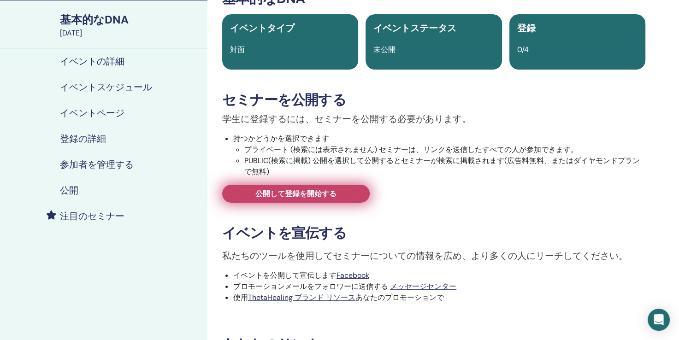
click at [329, 189] on span "公開して登録を開始する" at bounding box center [295, 194] width 81 height 10
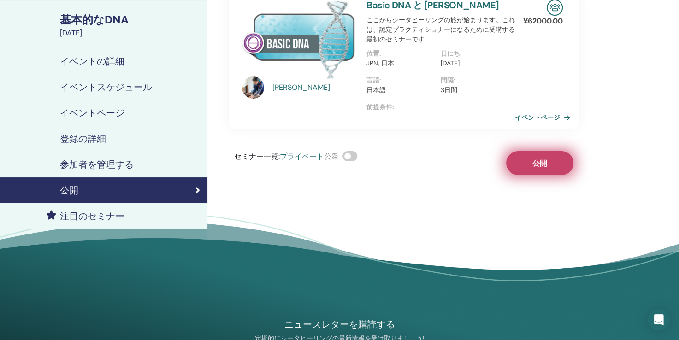
click at [529, 162] on button "公開" at bounding box center [539, 163] width 67 height 24
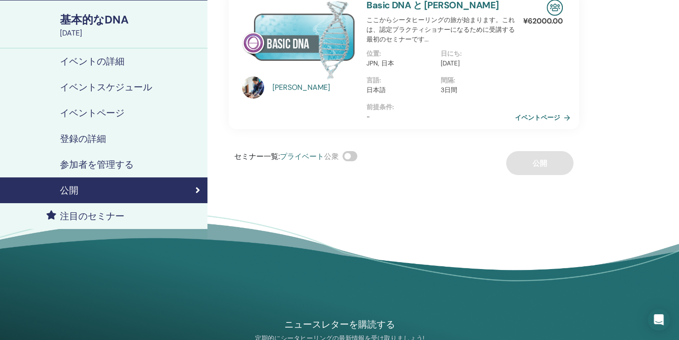
click at [89, 60] on h4 "イベントの詳細" at bounding box center [92, 61] width 65 height 11
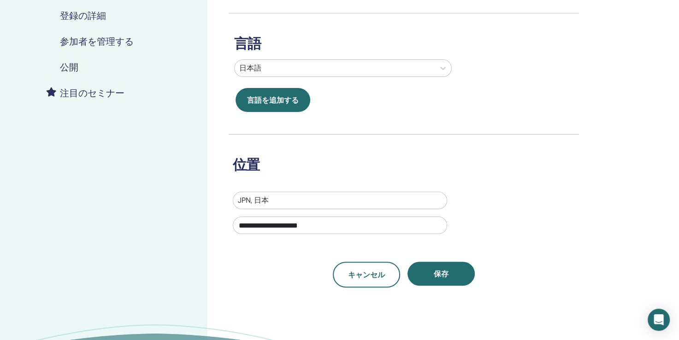
scroll to position [246, 0]
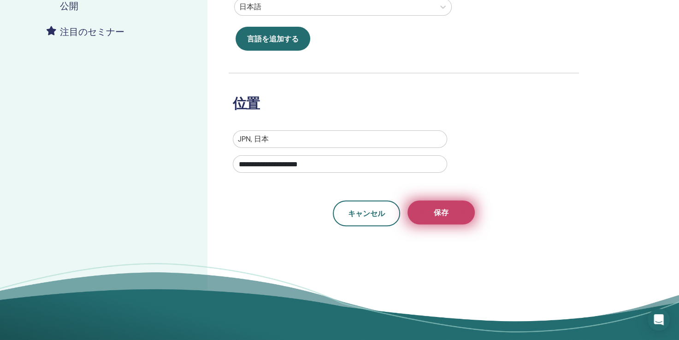
click at [450, 208] on button "保存" at bounding box center [441, 213] width 67 height 24
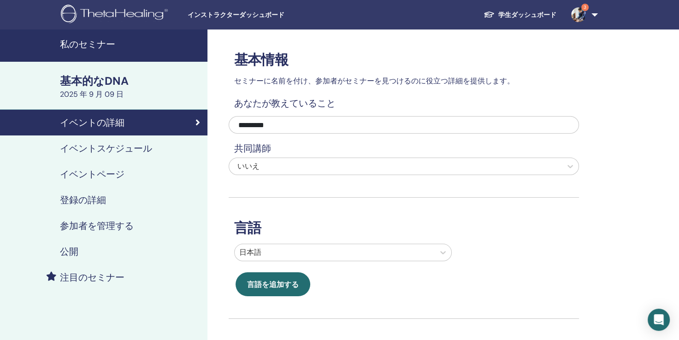
click at [118, 152] on h4 "イベントスケジュール" at bounding box center [106, 148] width 92 height 11
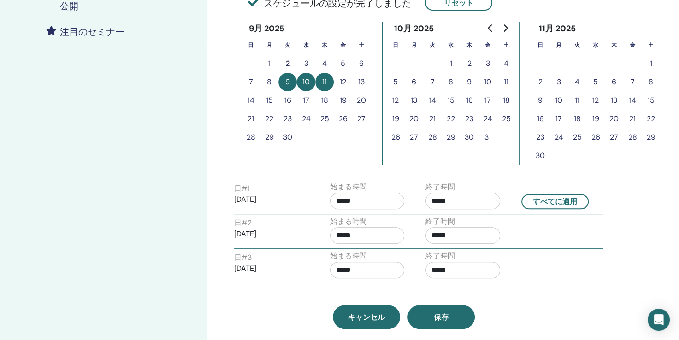
scroll to position [307, 0]
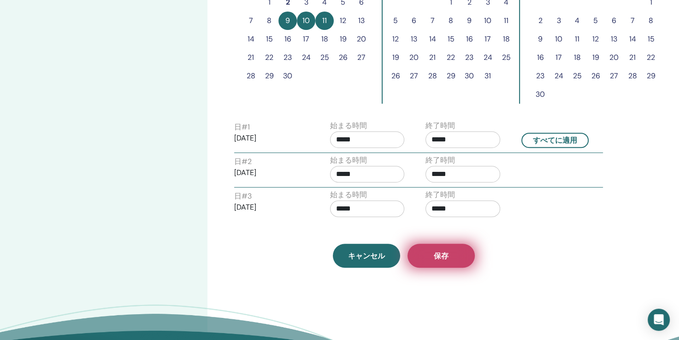
click at [448, 260] on button "保存" at bounding box center [441, 256] width 67 height 24
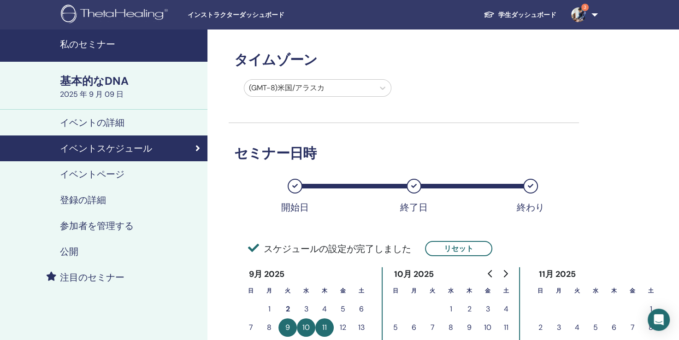
click at [112, 172] on h4 "イベントページ" at bounding box center [92, 174] width 65 height 11
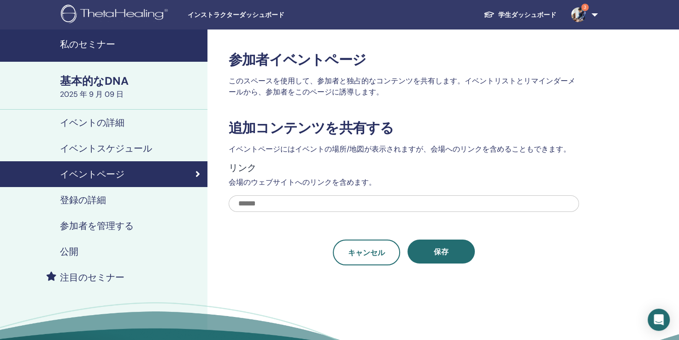
click at [99, 200] on h4 "登録の詳細" at bounding box center [83, 200] width 46 height 11
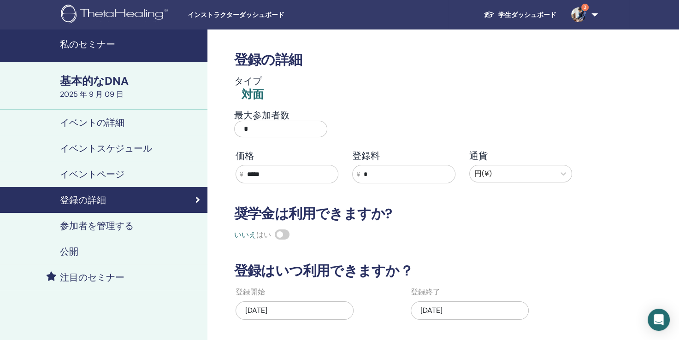
click at [107, 121] on h4 "イベントの詳細" at bounding box center [92, 122] width 65 height 11
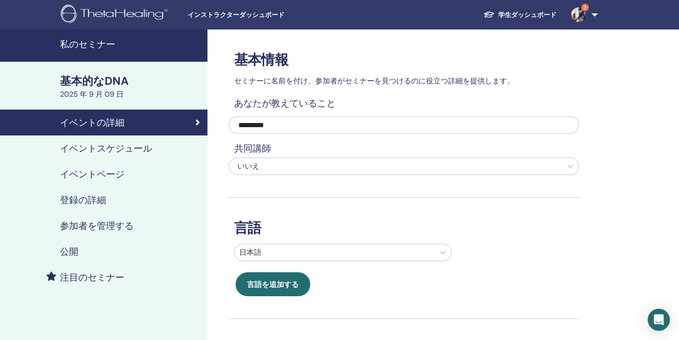
click at [77, 252] on h4 "公開" at bounding box center [69, 251] width 18 height 11
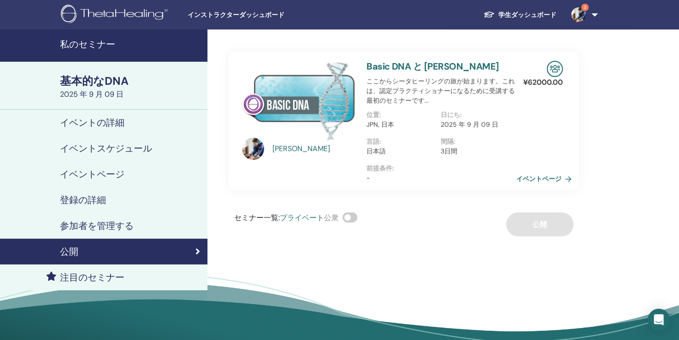
click at [529, 180] on link "イベントページ" at bounding box center [545, 179] width 59 height 14
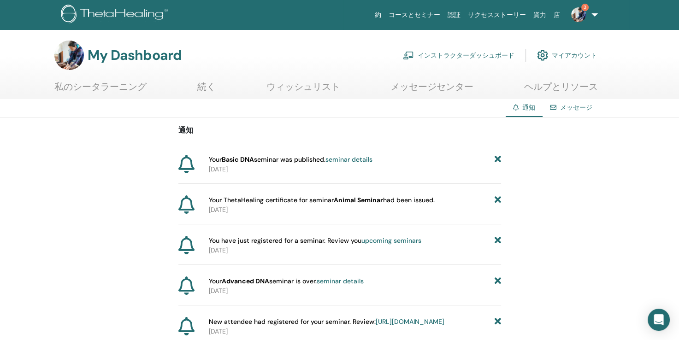
click at [275, 161] on span "Your Basic DNA seminar was published. seminar details" at bounding box center [291, 160] width 164 height 10
click at [188, 163] on icon at bounding box center [186, 164] width 16 height 18
click at [362, 160] on link "seminar details" at bounding box center [348, 159] width 47 height 8
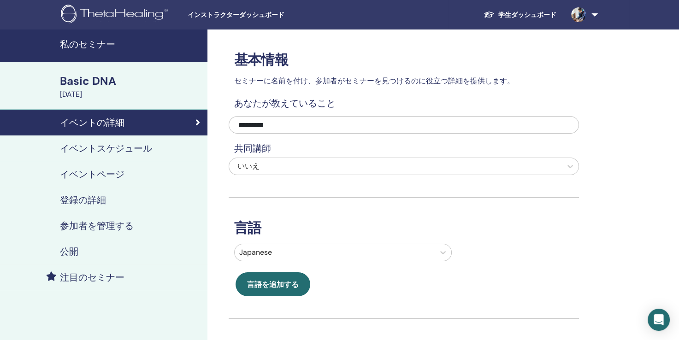
click at [94, 89] on div "September 09, 2025" at bounding box center [131, 94] width 142 height 11
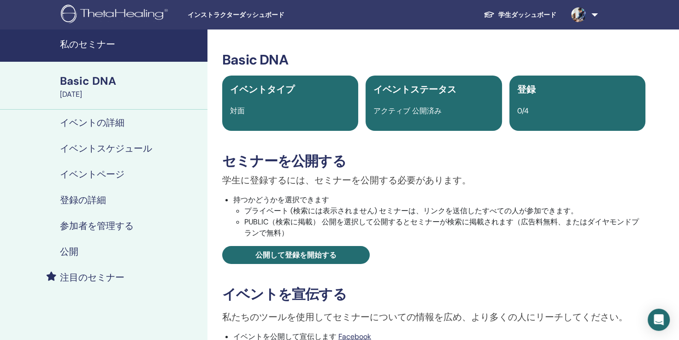
click at [270, 95] on span "イベントタイプ" at bounding box center [262, 89] width 65 height 12
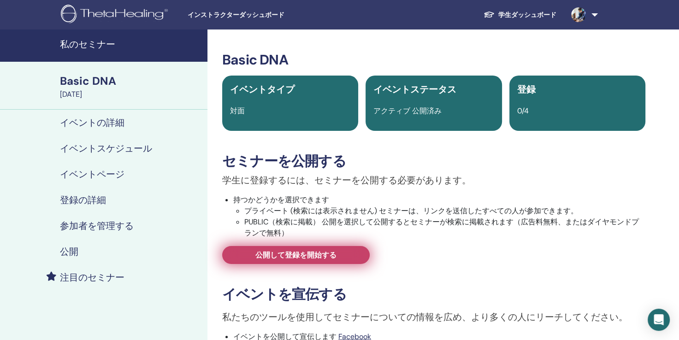
click at [305, 255] on span "公開して登録を開始する" at bounding box center [295, 255] width 81 height 10
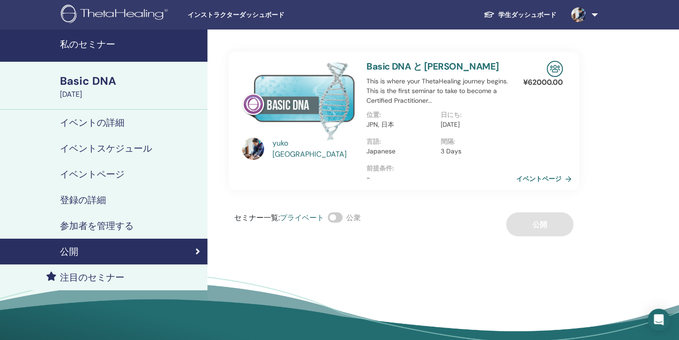
click at [538, 179] on link "イベントページ" at bounding box center [545, 179] width 59 height 14
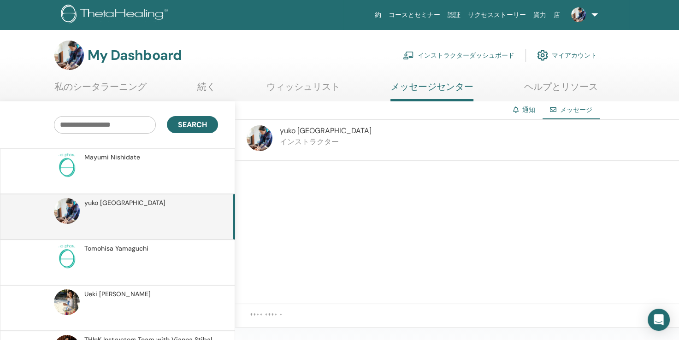
click at [589, 111] on span "メッセージ" at bounding box center [576, 110] width 32 height 8
click at [289, 136] on p "インストラクター" at bounding box center [326, 141] width 92 height 11
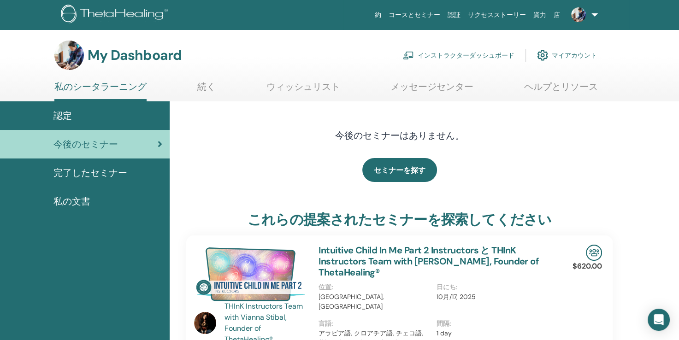
click at [594, 15] on link at bounding box center [583, 15] width 38 height 30
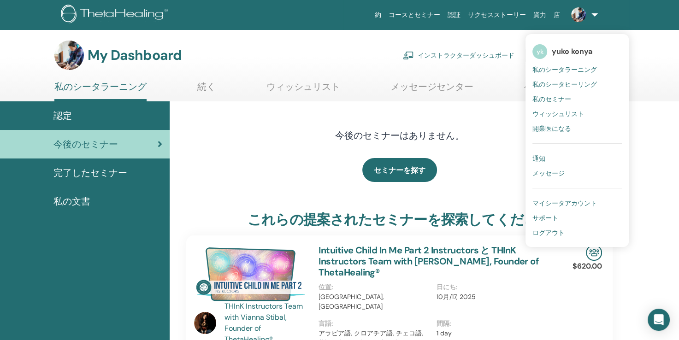
click at [582, 72] on span "私のシータラーニング" at bounding box center [564, 69] width 65 height 8
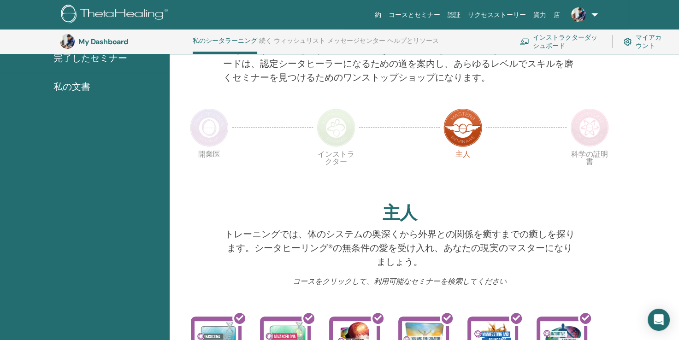
scroll to position [86, 0]
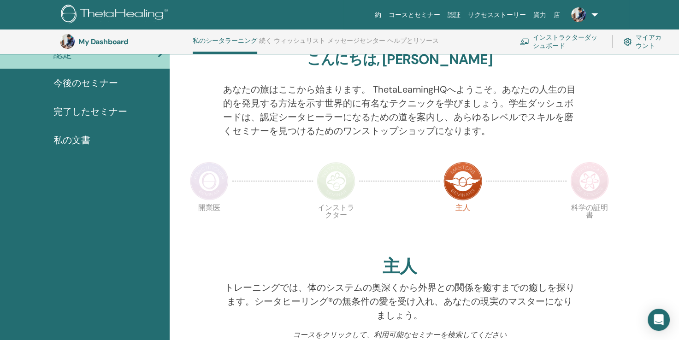
click at [593, 13] on link at bounding box center [583, 15] width 38 height 30
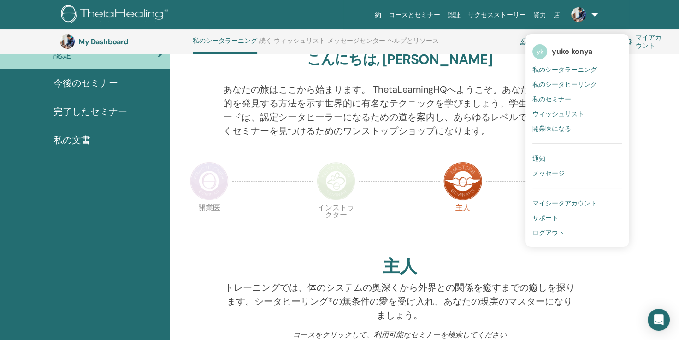
click at [513, 42] on div "My Dashboard 私のシータラーニング 続く ウィッシュリスト メッセージセンター ヘルプとリソース インストラクターダッシュボード マイアカウント" at bounding box center [346, 42] width 573 height 24
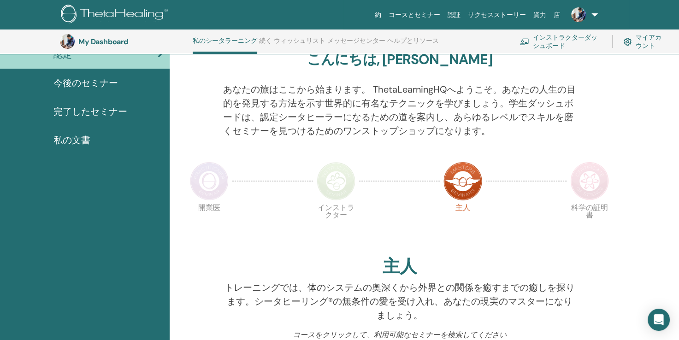
click at [542, 41] on link "インストラクターダッシュボード" at bounding box center [560, 41] width 81 height 20
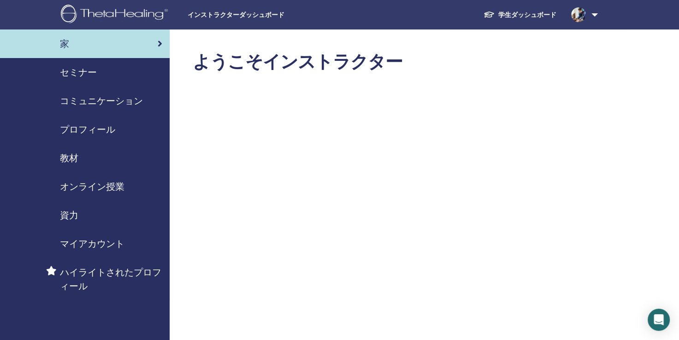
click at [106, 70] on div "セミナー" at bounding box center [84, 72] width 155 height 14
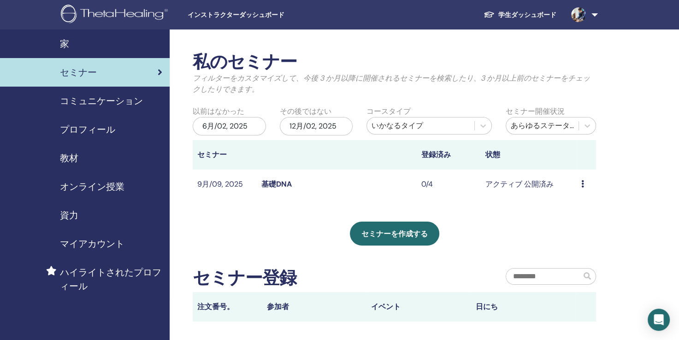
click at [581, 183] on icon at bounding box center [582, 183] width 3 height 7
click at [577, 231] on p "キャンセル" at bounding box center [577, 232] width 37 height 11
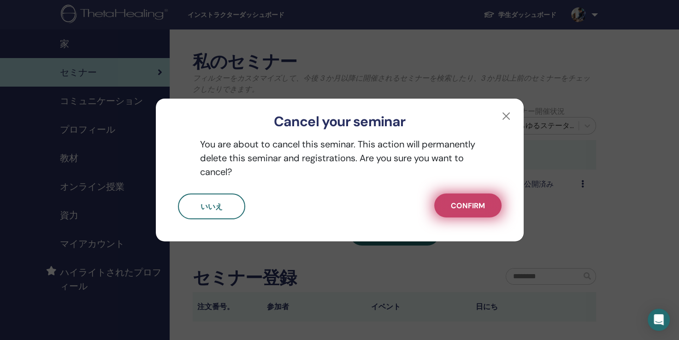
click at [481, 206] on span "Confirm" at bounding box center [468, 206] width 34 height 10
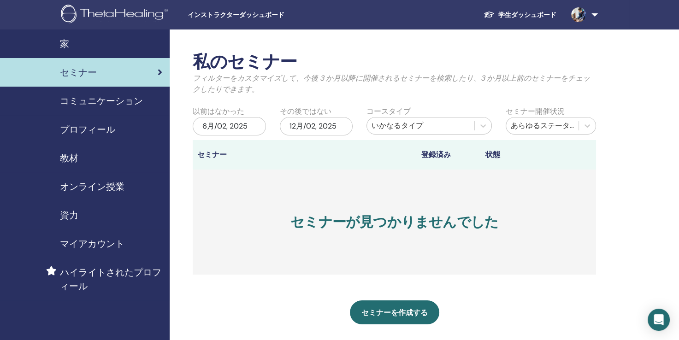
click at [225, 10] on span "インストラクターダッシュボード" at bounding box center [257, 15] width 138 height 10
click at [223, 17] on span "インストラクターダッシュボード" at bounding box center [257, 15] width 138 height 10
click at [345, 61] on h2 "私のセミナー" at bounding box center [394, 62] width 403 height 21
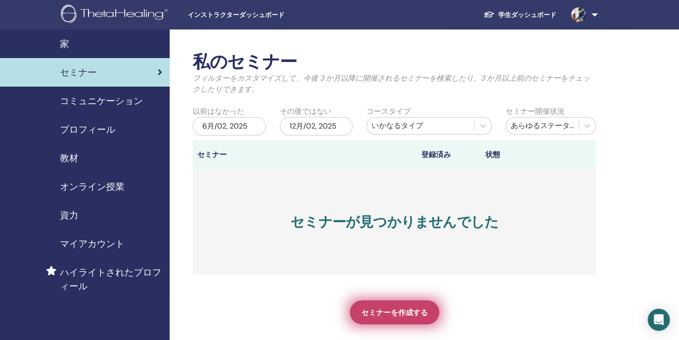
click at [390, 310] on span "セミナーを作成する" at bounding box center [394, 313] width 66 height 10
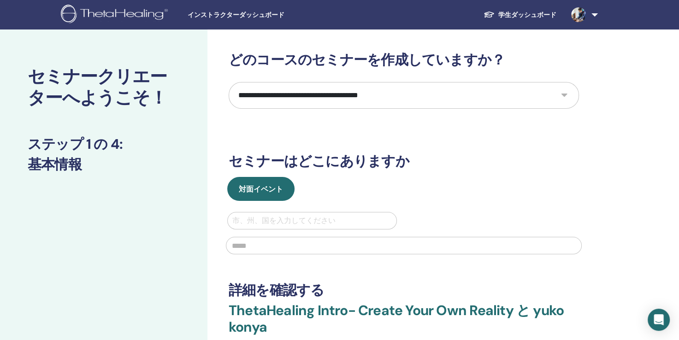
click at [291, 223] on div at bounding box center [312, 220] width 160 height 13
click at [291, 222] on div at bounding box center [312, 220] width 160 height 13
type input "**"
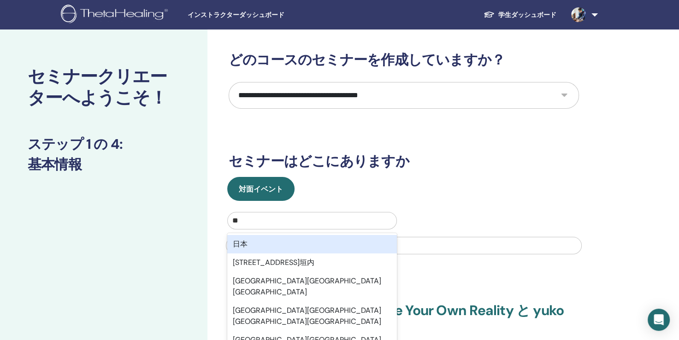
click at [295, 242] on div "日本" at bounding box center [312, 244] width 170 height 18
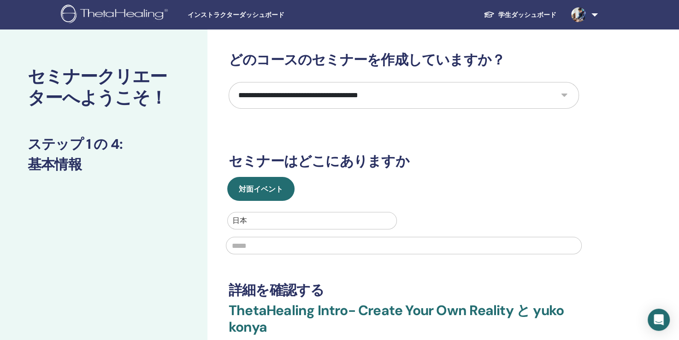
click at [302, 242] on input "text" at bounding box center [404, 246] width 356 height 18
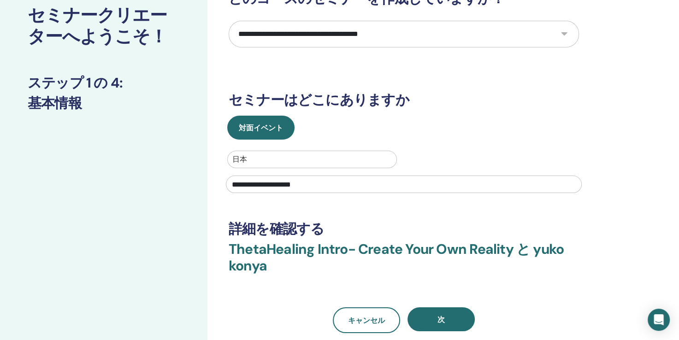
scroll to position [123, 0]
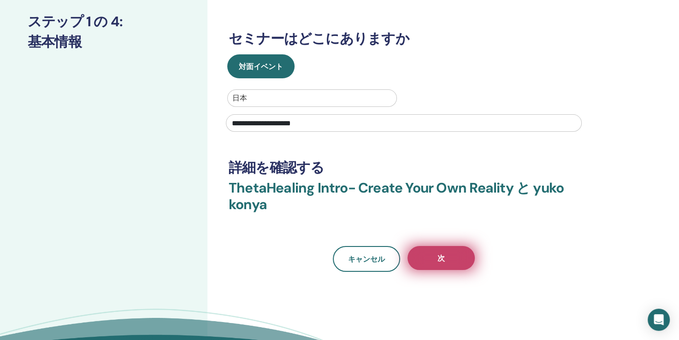
type input "**********"
click at [441, 265] on button "次" at bounding box center [441, 258] width 67 height 24
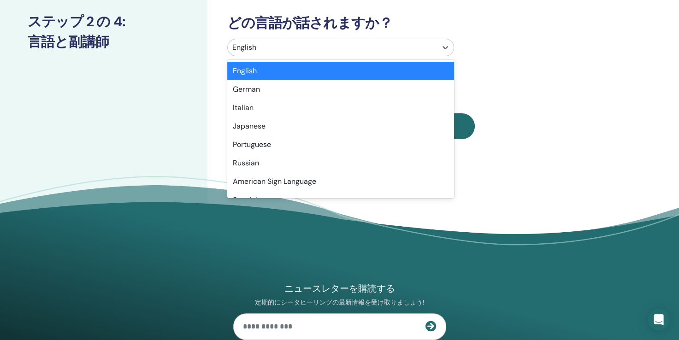
click at [323, 48] on div at bounding box center [332, 47] width 200 height 13
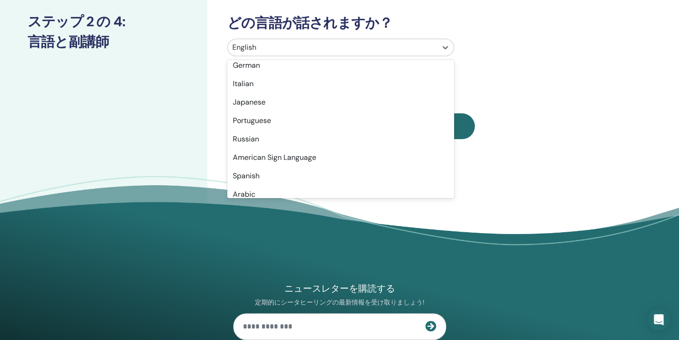
scroll to position [23, 0]
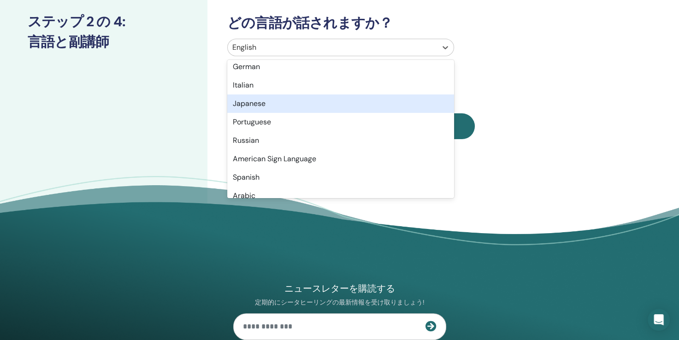
click at [387, 101] on div "Japanese" at bounding box center [340, 104] width 227 height 18
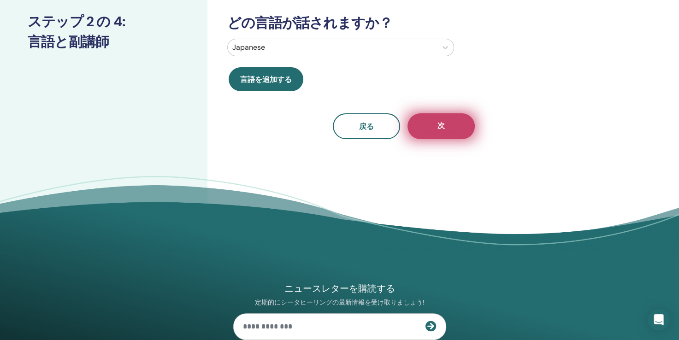
click at [463, 130] on button "次" at bounding box center [441, 126] width 67 height 26
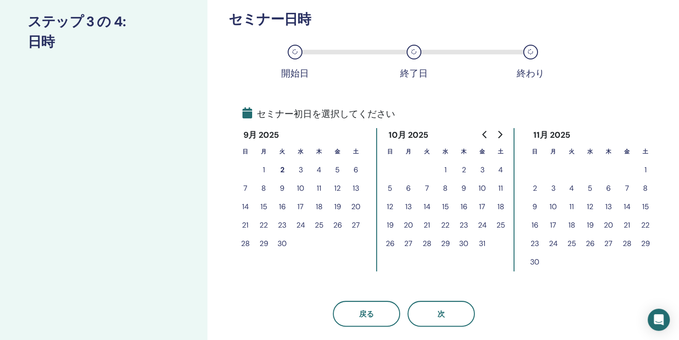
scroll to position [0, 0]
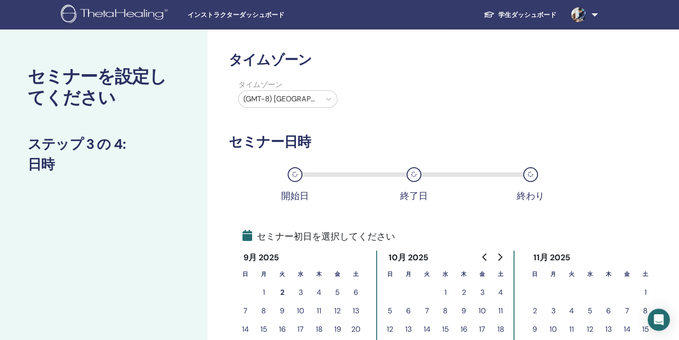
click at [305, 103] on div at bounding box center [279, 99] width 72 height 13
click at [304, 104] on div at bounding box center [279, 99] width 72 height 13
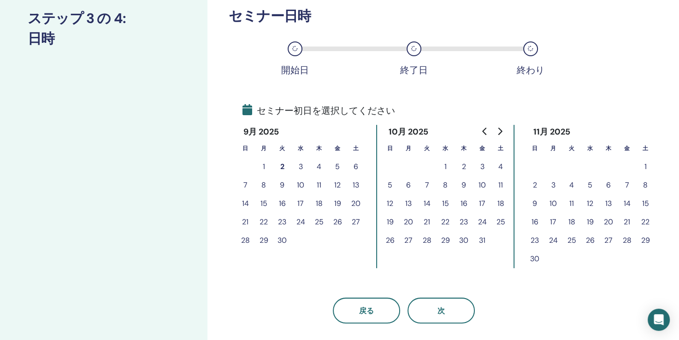
scroll to position [184, 0]
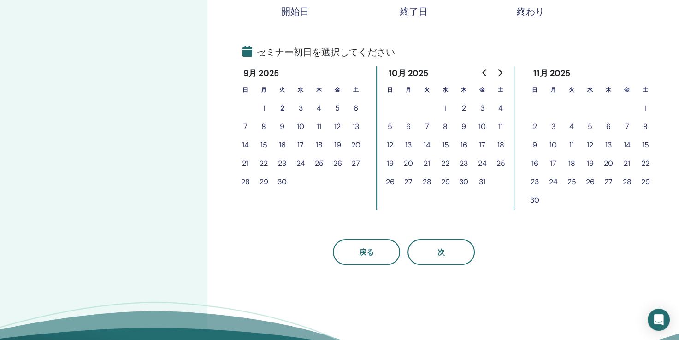
click at [266, 126] on button "8" at bounding box center [263, 127] width 18 height 18
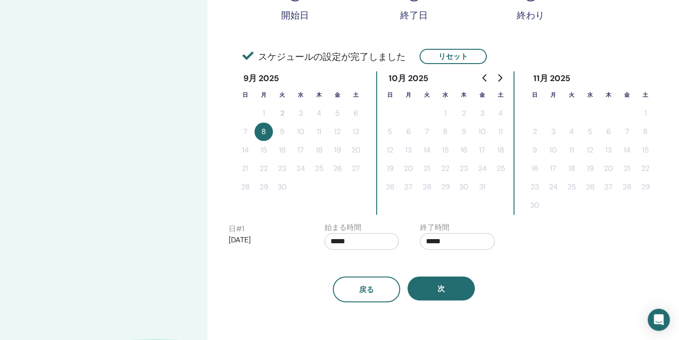
scroll to position [246, 0]
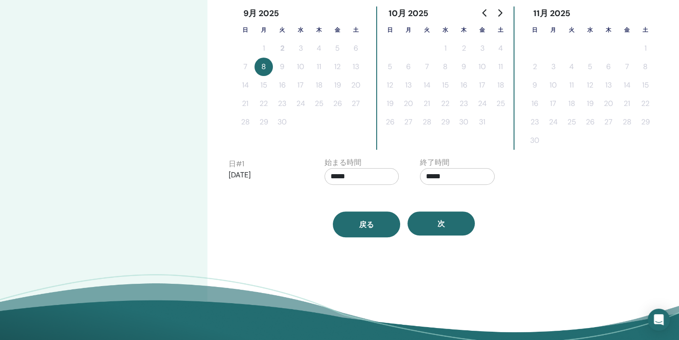
click at [356, 228] on button "戻る" at bounding box center [366, 225] width 67 height 26
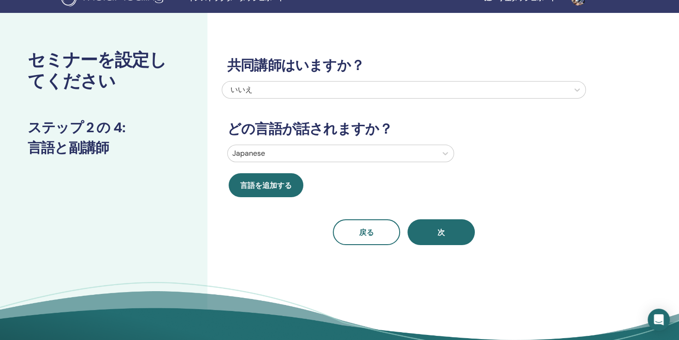
scroll to position [0, 0]
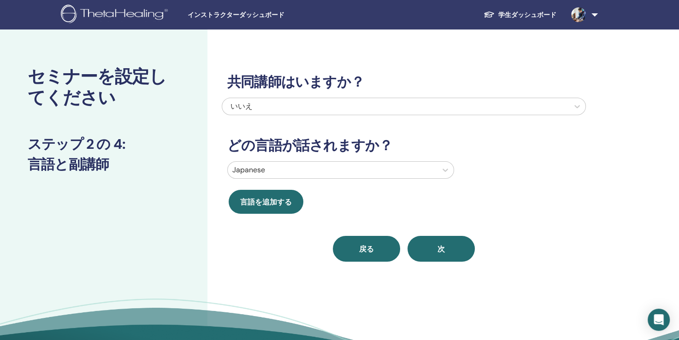
click at [355, 250] on button "戻る" at bounding box center [366, 249] width 67 height 26
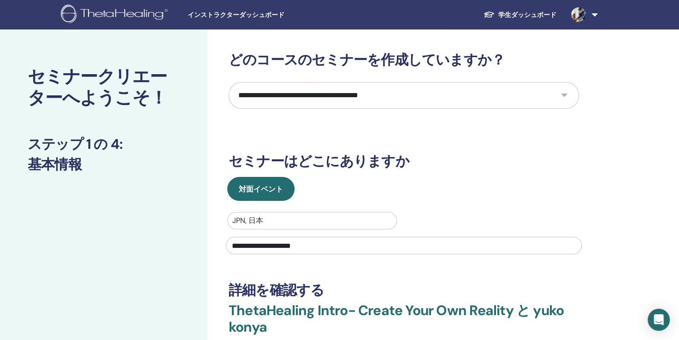
click at [313, 91] on select "**********" at bounding box center [404, 95] width 350 height 27
select select "*"
click at [229, 82] on select "**********" at bounding box center [404, 95] width 350 height 27
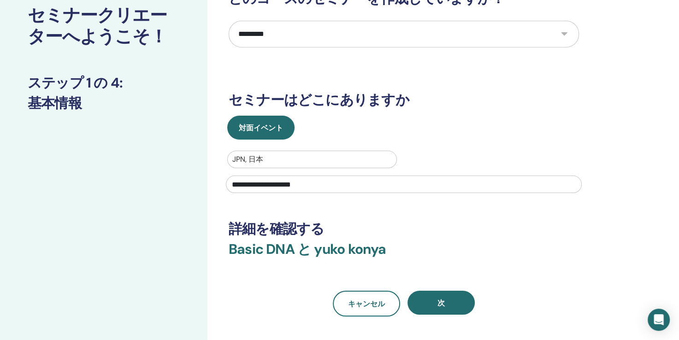
scroll to position [123, 0]
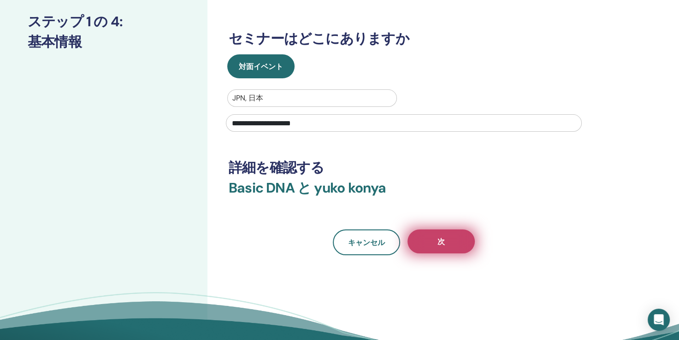
click at [436, 241] on button "次" at bounding box center [441, 242] width 67 height 24
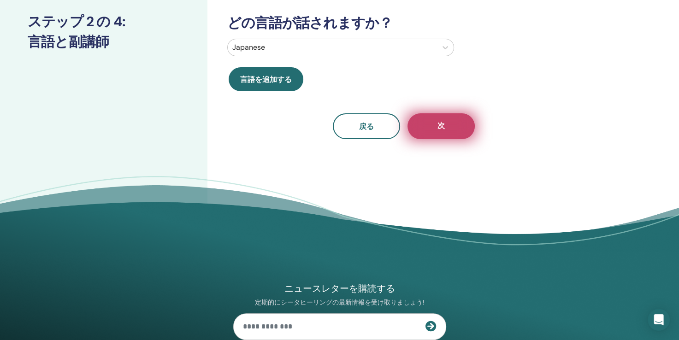
click at [456, 119] on button "次" at bounding box center [441, 126] width 67 height 26
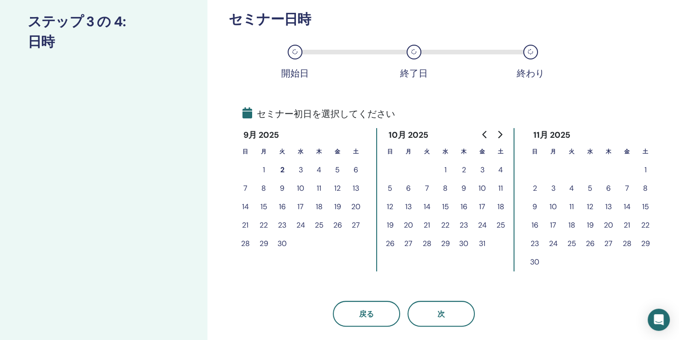
click at [282, 186] on button "9" at bounding box center [282, 188] width 18 height 18
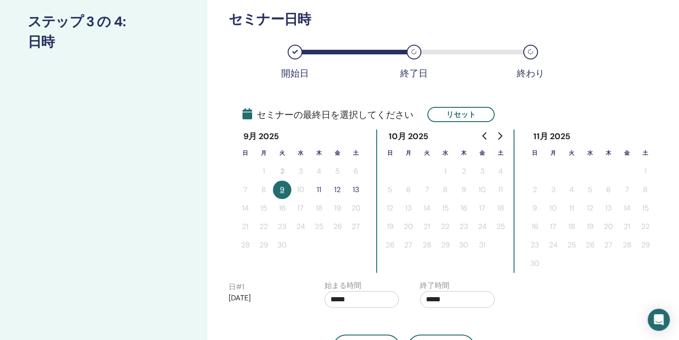
click at [319, 188] on button "11" at bounding box center [319, 190] width 18 height 18
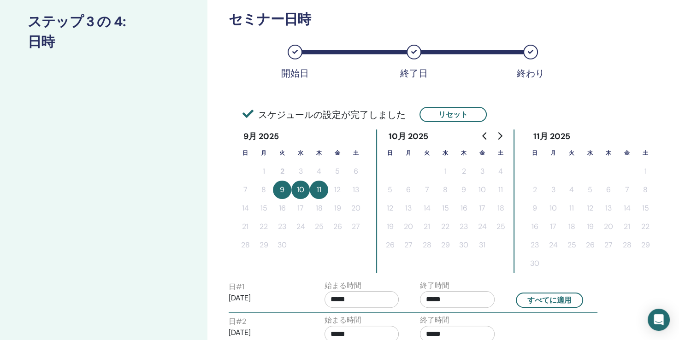
click at [375, 297] on input "*****" at bounding box center [362, 299] width 75 height 17
click at [372, 243] on span "▲" at bounding box center [371, 243] width 18 height 18
type input "*****"
click at [443, 300] on input "*****" at bounding box center [457, 299] width 75 height 17
click at [468, 244] on span "▲" at bounding box center [467, 243] width 18 height 18
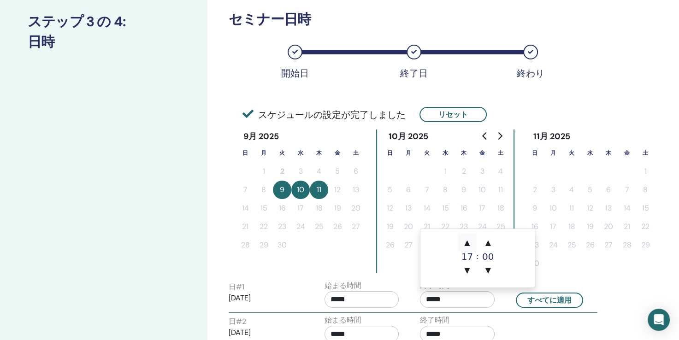
click at [468, 244] on span "▲" at bounding box center [467, 243] width 18 height 18
type input "*****"
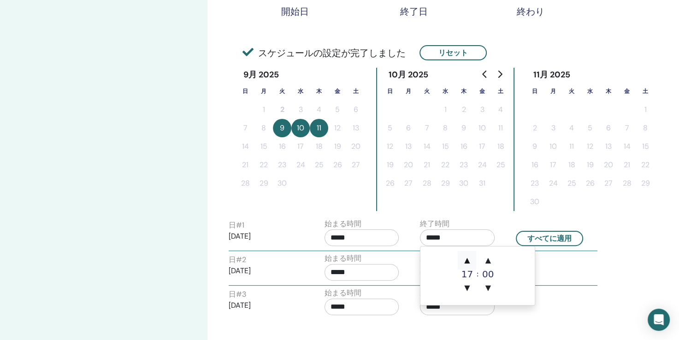
scroll to position [246, 0]
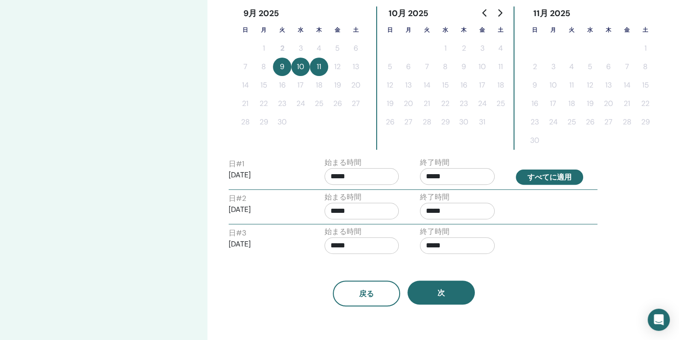
click at [555, 170] on button "すべてに適用" at bounding box center [549, 177] width 67 height 15
type input "*****"
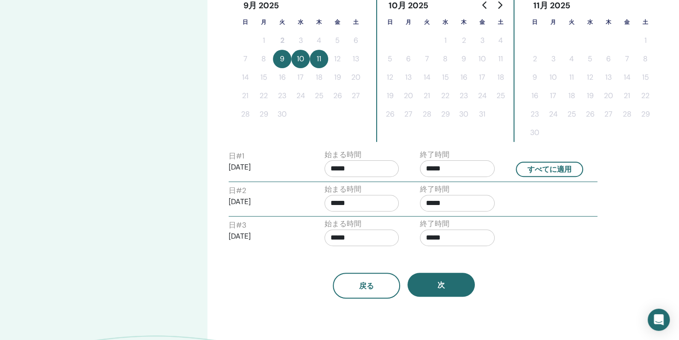
scroll to position [369, 0]
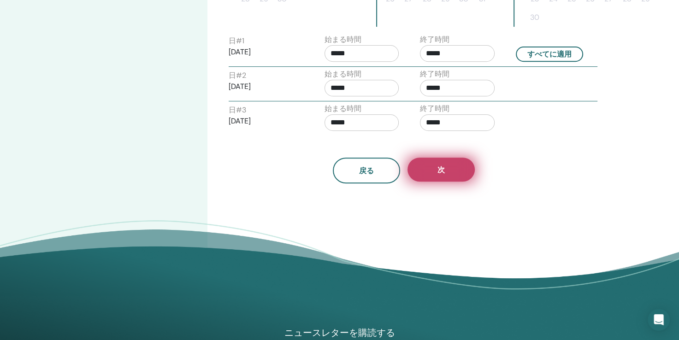
click at [439, 165] on span "次" at bounding box center [440, 170] width 7 height 10
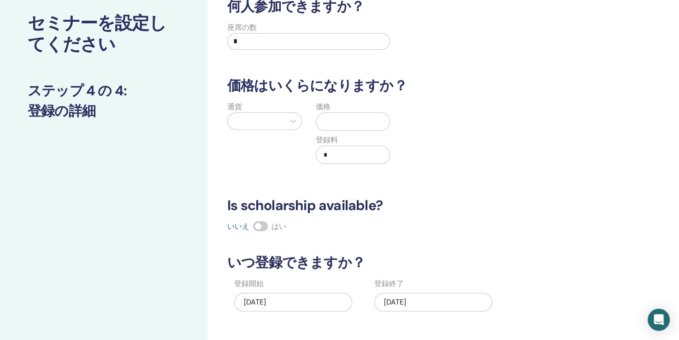
scroll to position [0, 0]
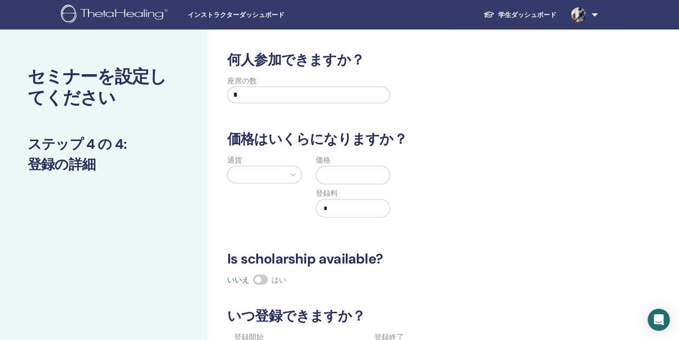
click at [306, 97] on input "*" at bounding box center [308, 95] width 163 height 17
type input "*"
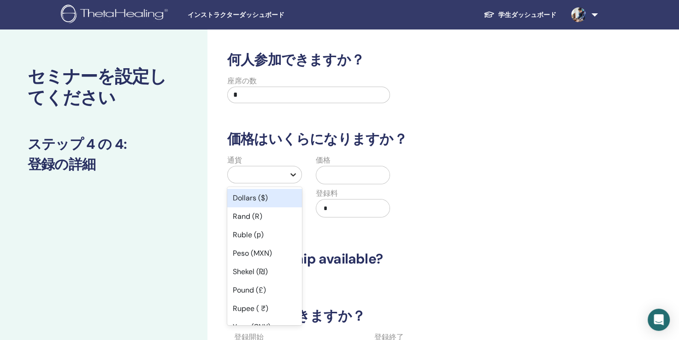
click at [289, 175] on icon at bounding box center [293, 174] width 9 height 9
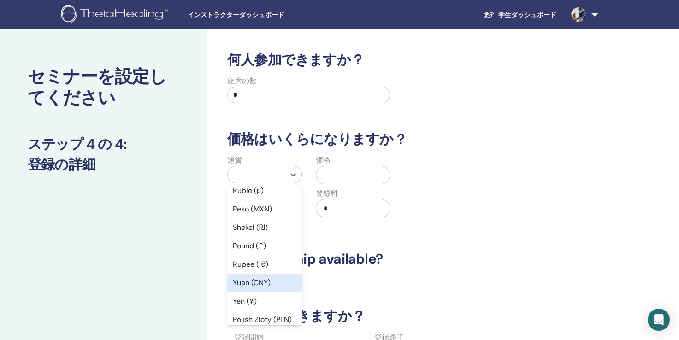
scroll to position [61, 0]
click at [269, 276] on div "Yen (¥)" at bounding box center [264, 284] width 75 height 18
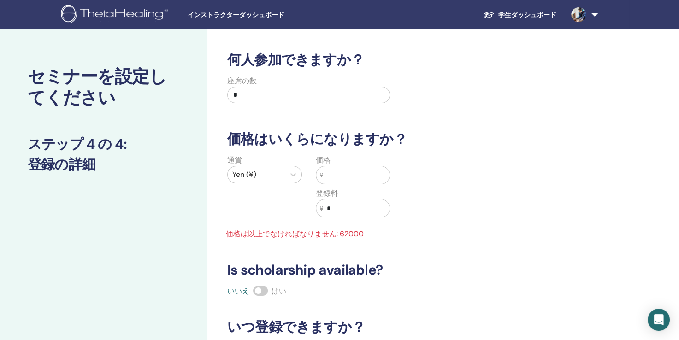
click at [345, 169] on input "text" at bounding box center [356, 175] width 66 height 18
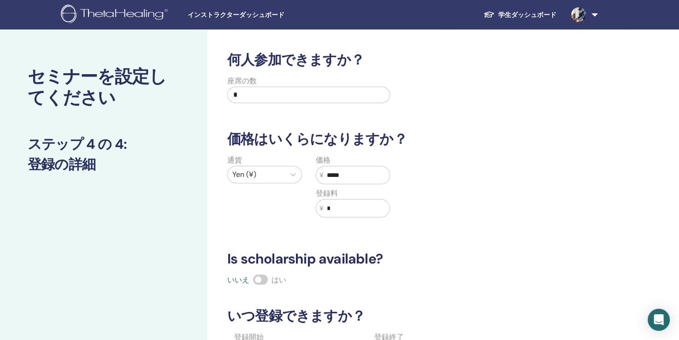
type input "*****"
click at [416, 158] on div "通貨 Yen (¥) 価格 ¥ ***** 登録料 ¥ *" at bounding box center [397, 192] width 364 height 74
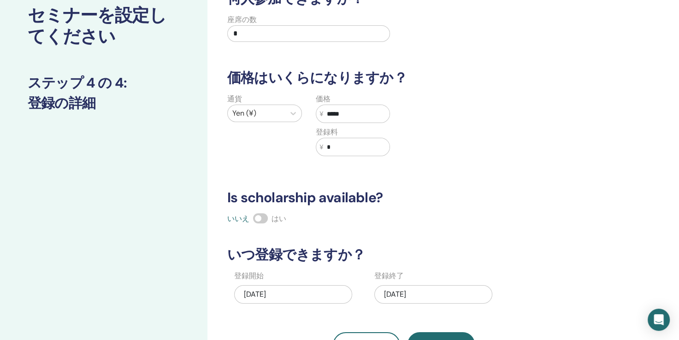
scroll to position [123, 0]
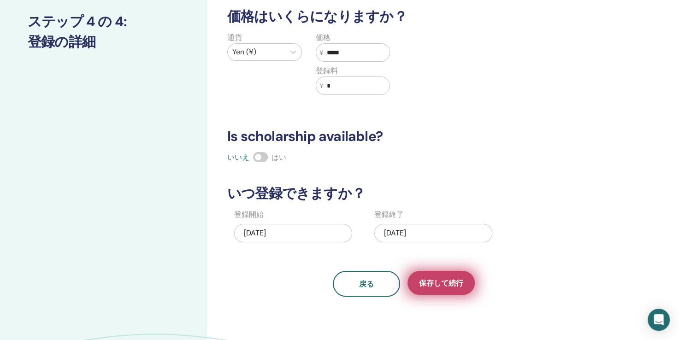
click at [444, 278] on span "保存して続行" at bounding box center [441, 283] width 44 height 10
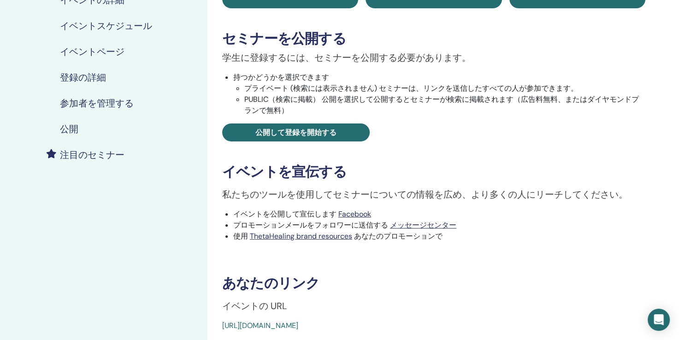
scroll to position [184, 0]
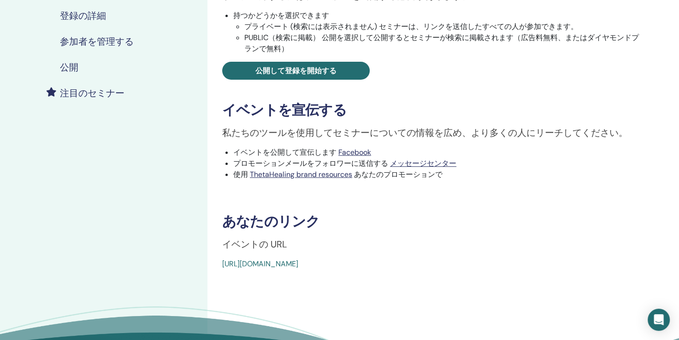
click at [238, 261] on link "[URL][DOMAIN_NAME]" at bounding box center [260, 264] width 76 height 10
click at [221, 261] on div "Basic DNA イベントタイプ 対面 イベントステータス 未公開 登録 0/4 セミナーを公開する 学生に登録するには、セミナーを公開する必要があります。…" at bounding box center [434, 68] width 442 height 402
click at [222, 265] on link "[URL][DOMAIN_NAME]" at bounding box center [260, 264] width 76 height 10
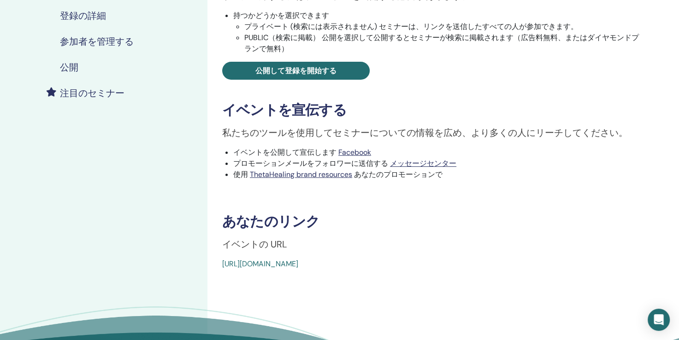
click at [222, 265] on link "[URL][DOMAIN_NAME]" at bounding box center [260, 264] width 76 height 10
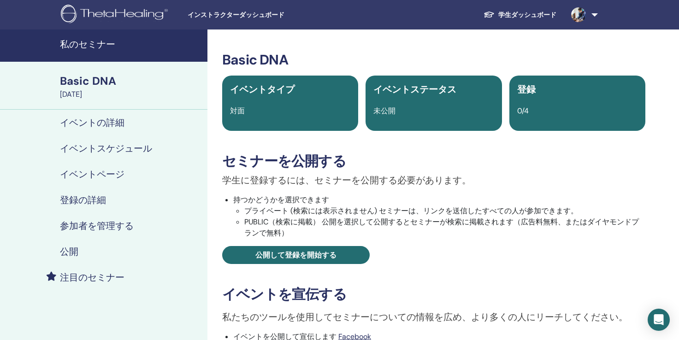
scroll to position [184, 0]
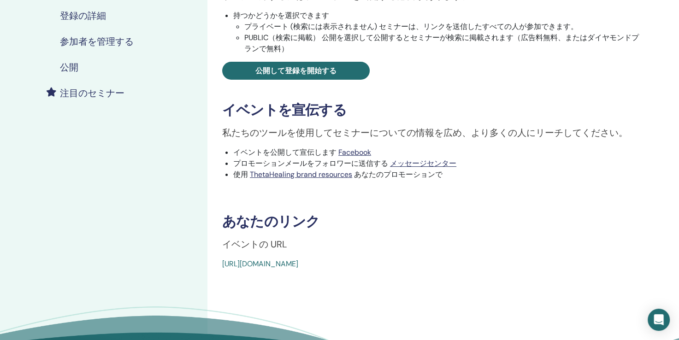
drag, startPoint x: 217, startPoint y: 261, endPoint x: 449, endPoint y: 262, distance: 231.9
click at [449, 262] on div "Basic DNA イベントタイプ 対面 イベントステータス 未公開 登録 0/4 セミナーを公開する 学生に登録するには、セミナーを公開する必要があります。…" at bounding box center [434, 68] width 442 height 402
drag, startPoint x: 449, startPoint y: 262, endPoint x: 385, endPoint y: 263, distance: 63.6
drag, startPoint x: 385, startPoint y: 263, endPoint x: 222, endPoint y: 264, distance: 163.7
click at [222, 264] on div "Basic DNA イベントタイプ 対面 イベントステータス 未公開 登録 0/4 セミナーを公開する 学生に登録するには、セミナーを公開する必要があります。…" at bounding box center [434, 68] width 442 height 402
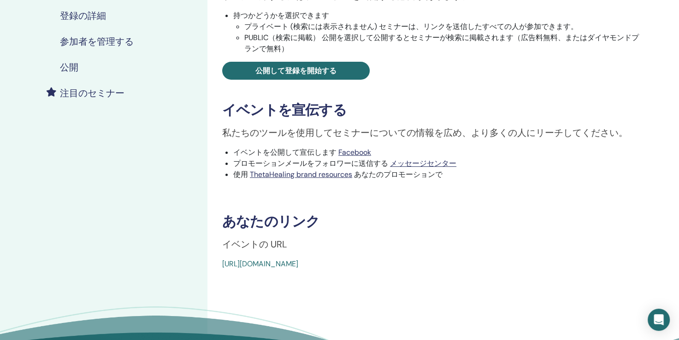
copy link "[URL][DOMAIN_NAME]"
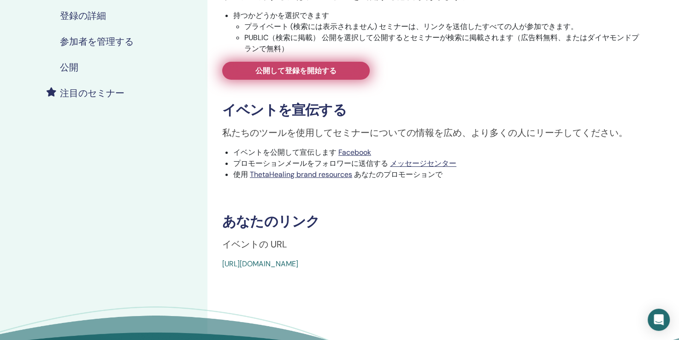
click at [328, 71] on span "公開して登録を開始する" at bounding box center [295, 71] width 81 height 10
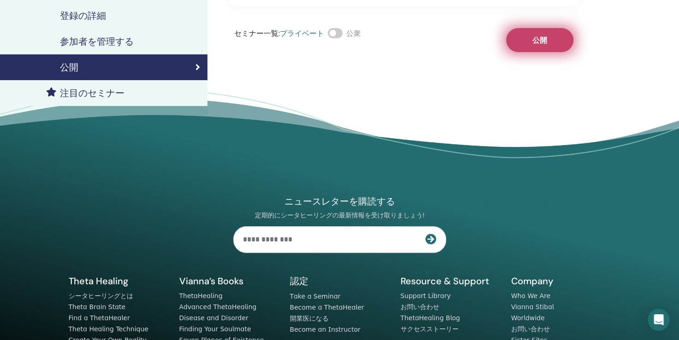
click at [515, 40] on button "公開" at bounding box center [539, 40] width 67 height 24
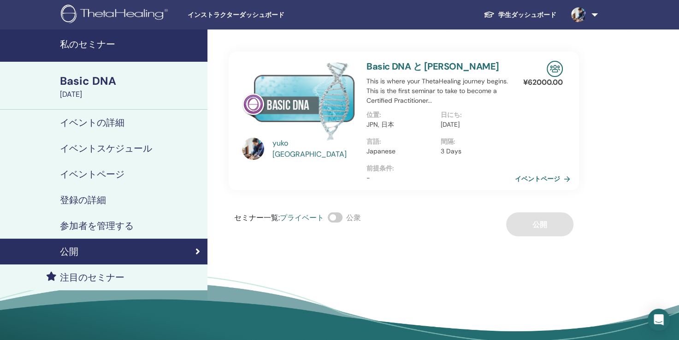
click at [78, 88] on link "Basic DNA [DATE]" at bounding box center [130, 86] width 153 height 27
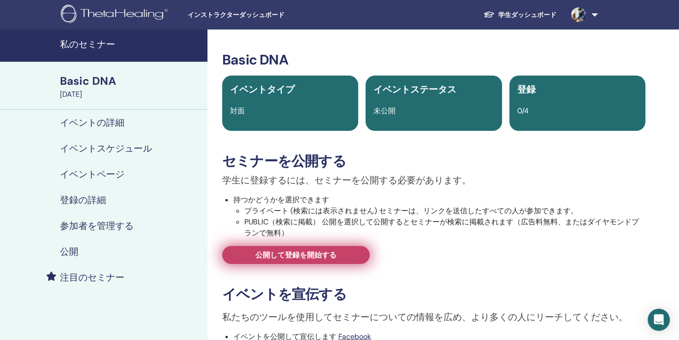
click at [333, 257] on span "公開して登録を開始する" at bounding box center [295, 255] width 81 height 10
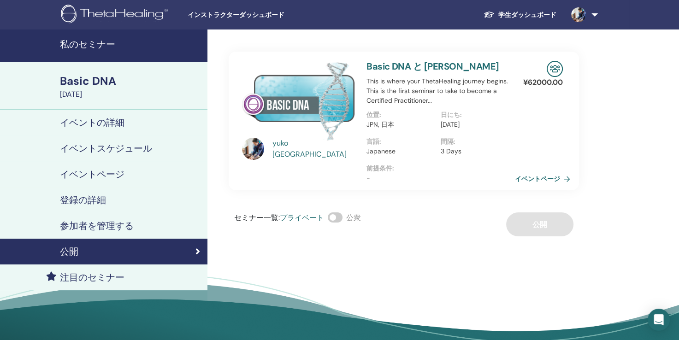
click at [177, 80] on div "Basic DNA" at bounding box center [131, 81] width 142 height 16
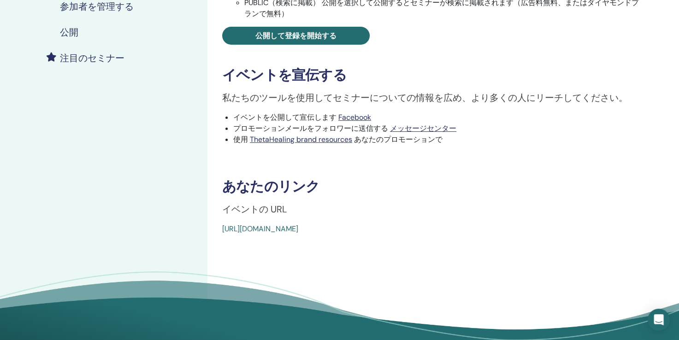
scroll to position [246, 0]
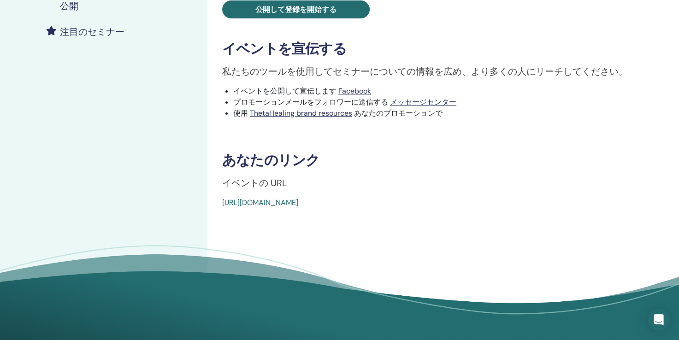
drag, startPoint x: 221, startPoint y: 201, endPoint x: 431, endPoint y: 207, distance: 210.3
click at [431, 207] on div "Basic DNA イベントタイプ 対面 イベントステータス 未公開 登録 0/4 セミナーを公開する 学生に登録するには、セミナーを公開する必要があります。…" at bounding box center [434, 7] width 442 height 402
drag, startPoint x: 431, startPoint y: 207, endPoint x: 393, endPoint y: 201, distance: 39.3
drag, startPoint x: 393, startPoint y: 201, endPoint x: 360, endPoint y: 225, distance: 40.9
click at [360, 225] on div "Basic DNA イベントタイプ 対面 イベントステータス 未公開 登録 0/4 セミナーを公開する 学生に登録するには、セミナーを公開する必要があります。…" at bounding box center [433, 61] width 453 height 554
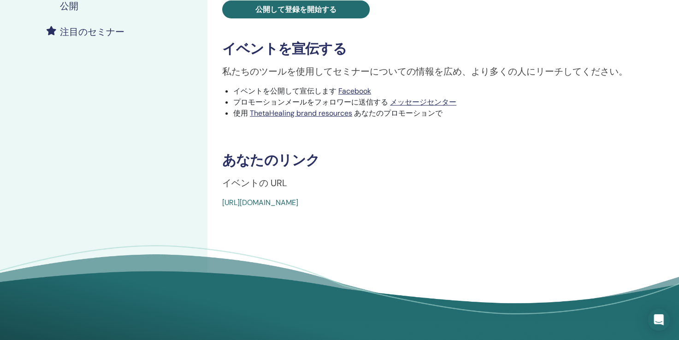
drag, startPoint x: 360, startPoint y: 225, endPoint x: 345, endPoint y: 206, distance: 24.1
click at [298, 206] on link "[URL][DOMAIN_NAME]" at bounding box center [260, 203] width 76 height 10
